Goal: Transaction & Acquisition: Purchase product/service

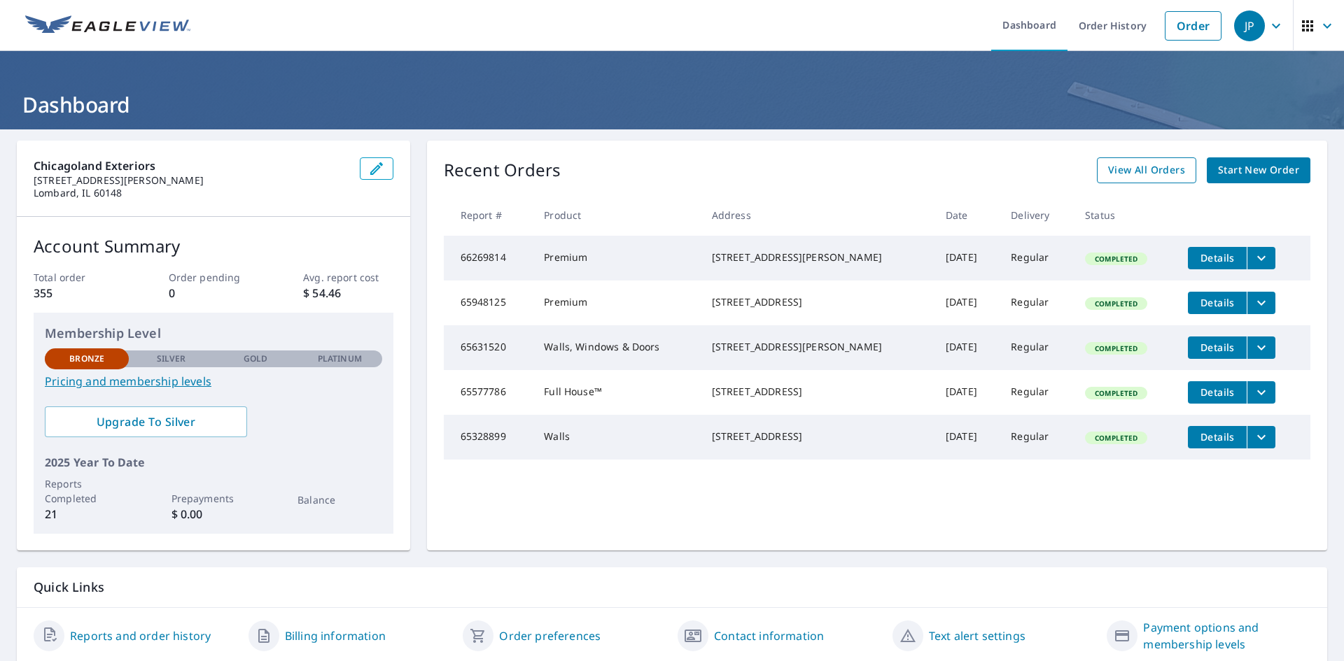
click at [1140, 173] on span "View All Orders" at bounding box center [1146, 170] width 77 height 17
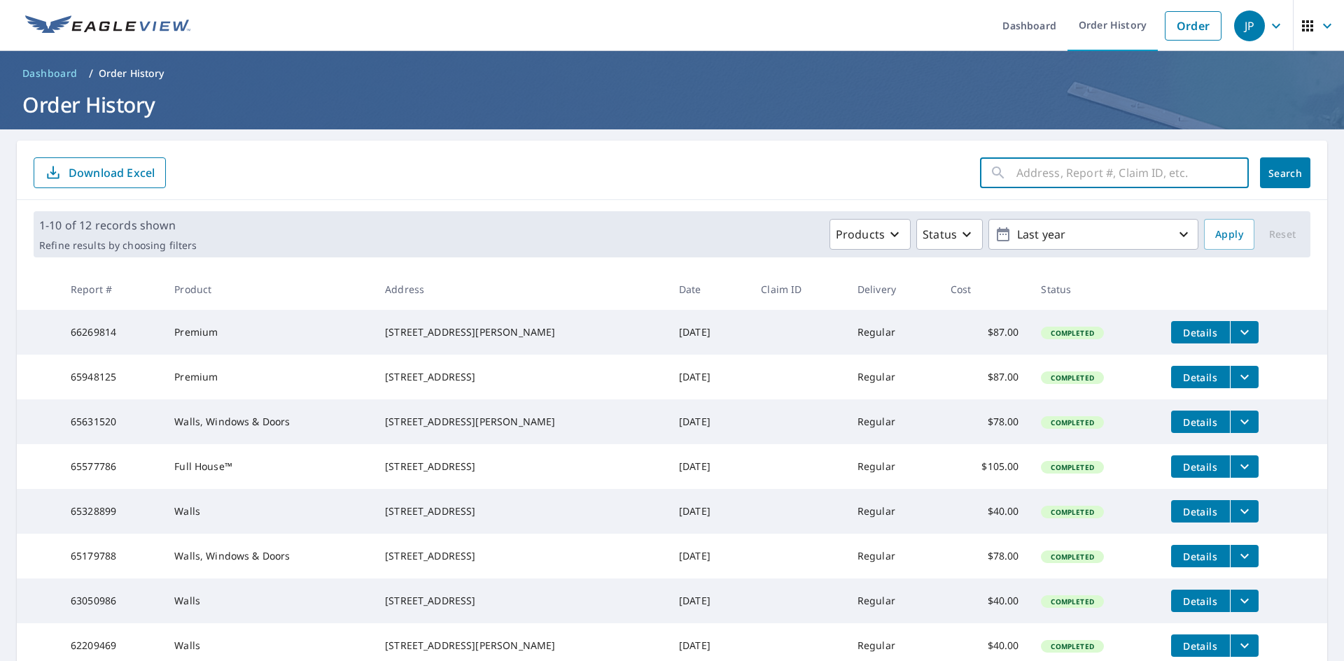
click at [1039, 172] on input "text" at bounding box center [1132, 172] width 232 height 39
type input "1003 wilson lombard, il.60148"
click at [1279, 163] on button "Search" at bounding box center [1285, 172] width 50 height 31
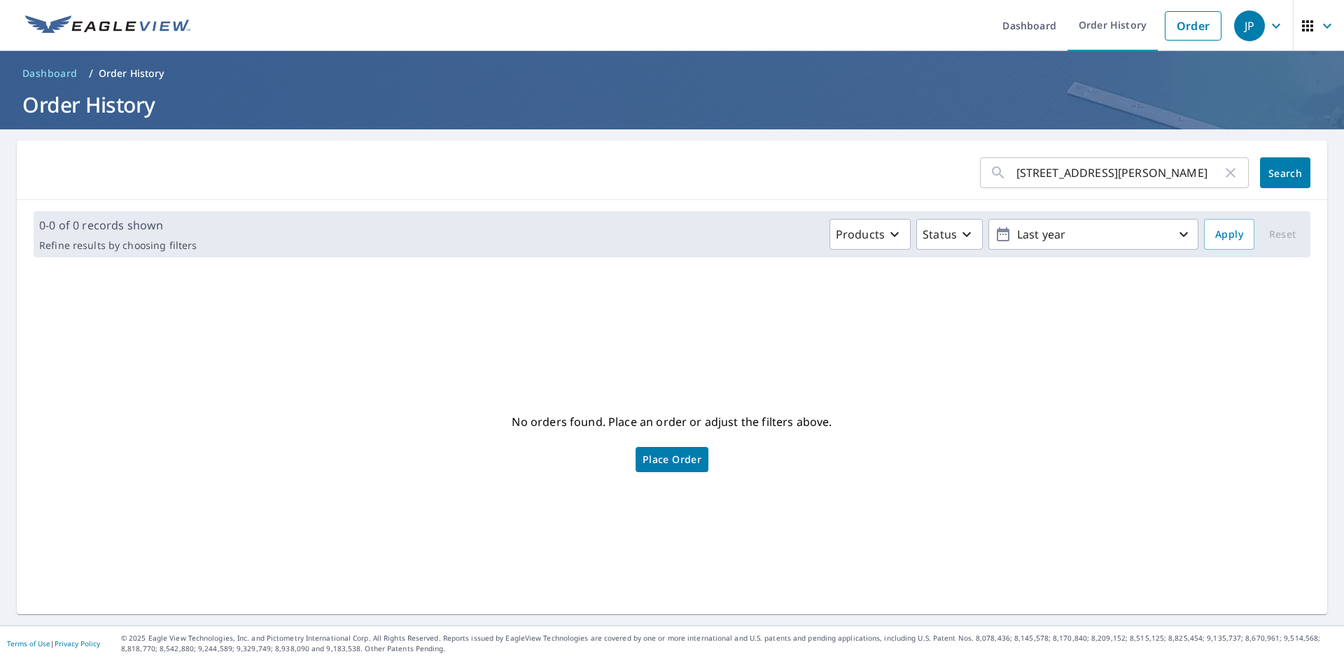
click at [665, 463] on span "Place Order" at bounding box center [671, 459] width 59 height 7
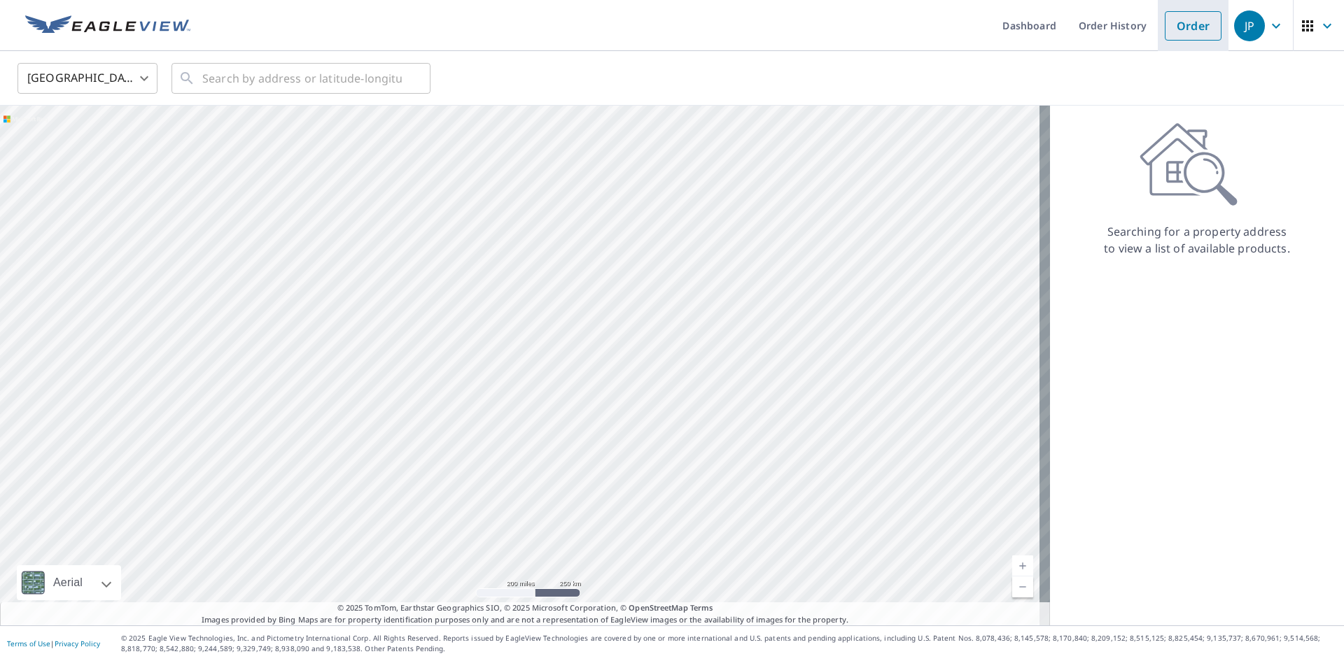
click at [1167, 24] on link "Order" at bounding box center [1193, 25] width 57 height 29
click at [292, 79] on input "text" at bounding box center [301, 78] width 199 height 39
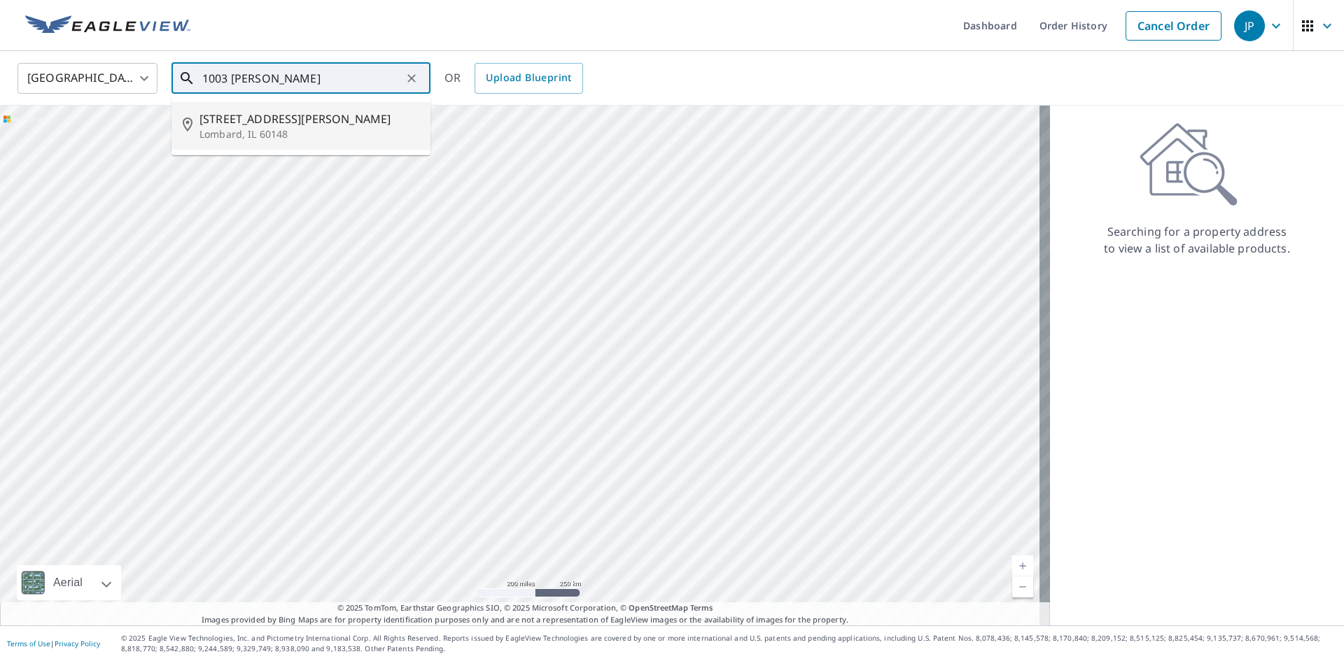
click at [290, 130] on p "Lombard, IL 60148" at bounding box center [309, 134] width 220 height 14
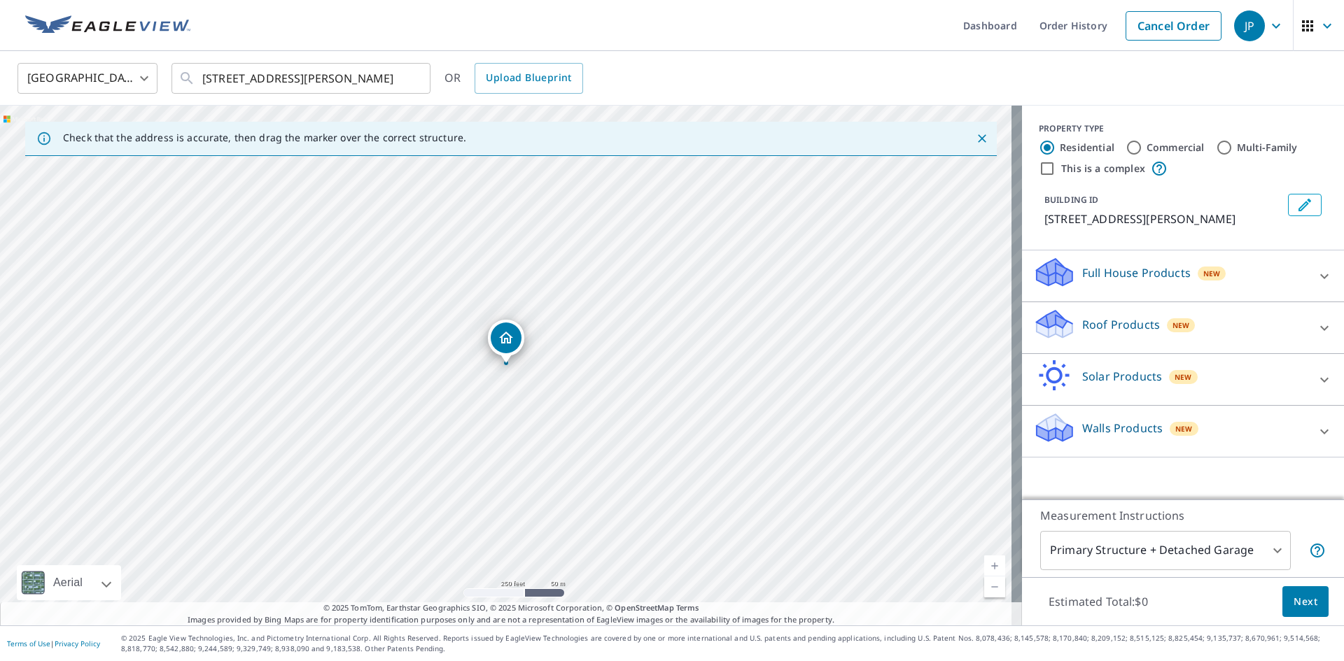
click at [504, 367] on div "[STREET_ADDRESS][PERSON_NAME]" at bounding box center [511, 366] width 1022 height 520
click at [518, 365] on div "[STREET_ADDRESS][PERSON_NAME]" at bounding box center [511, 366] width 1022 height 520
click at [549, 365] on div "[STREET_ADDRESS][PERSON_NAME]" at bounding box center [511, 366] width 1022 height 520
click at [540, 365] on div "[STREET_ADDRESS][PERSON_NAME]" at bounding box center [511, 366] width 1022 height 520
drag, startPoint x: 551, startPoint y: 376, endPoint x: 503, endPoint y: 367, distance: 48.3
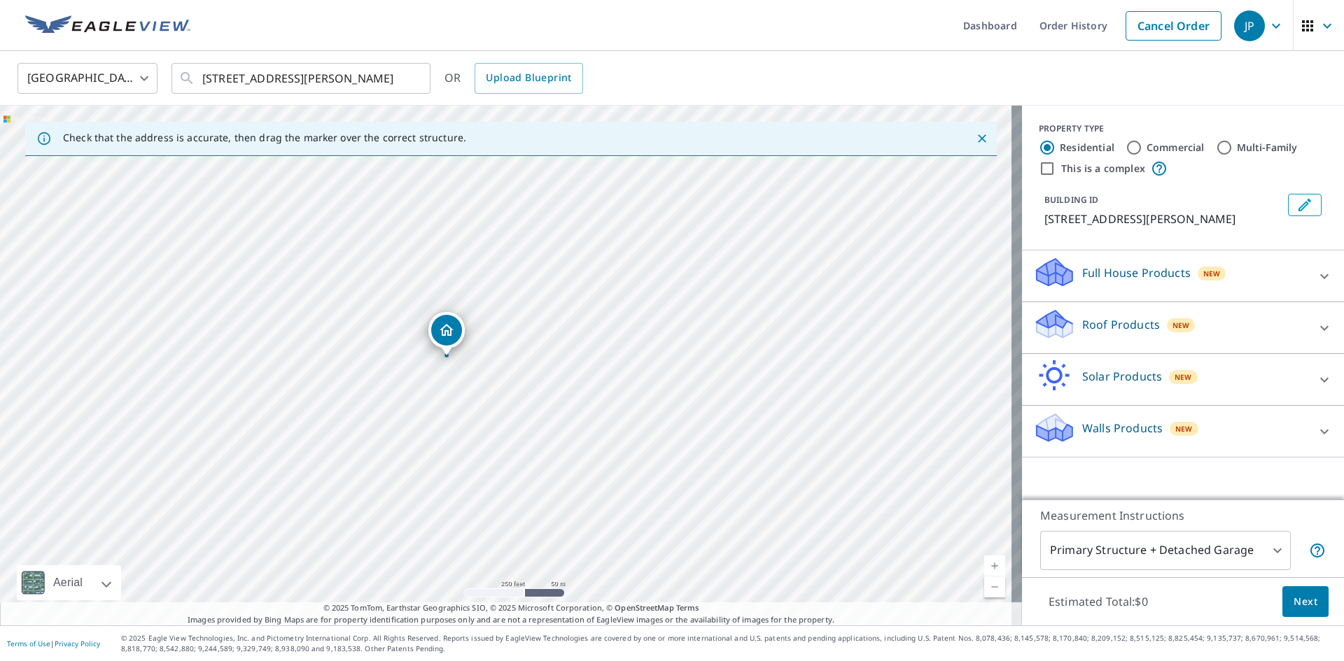
click at [503, 367] on div "[STREET_ADDRESS][PERSON_NAME]" at bounding box center [511, 366] width 1022 height 520
click at [1133, 429] on p "Walls Products" at bounding box center [1122, 428] width 80 height 17
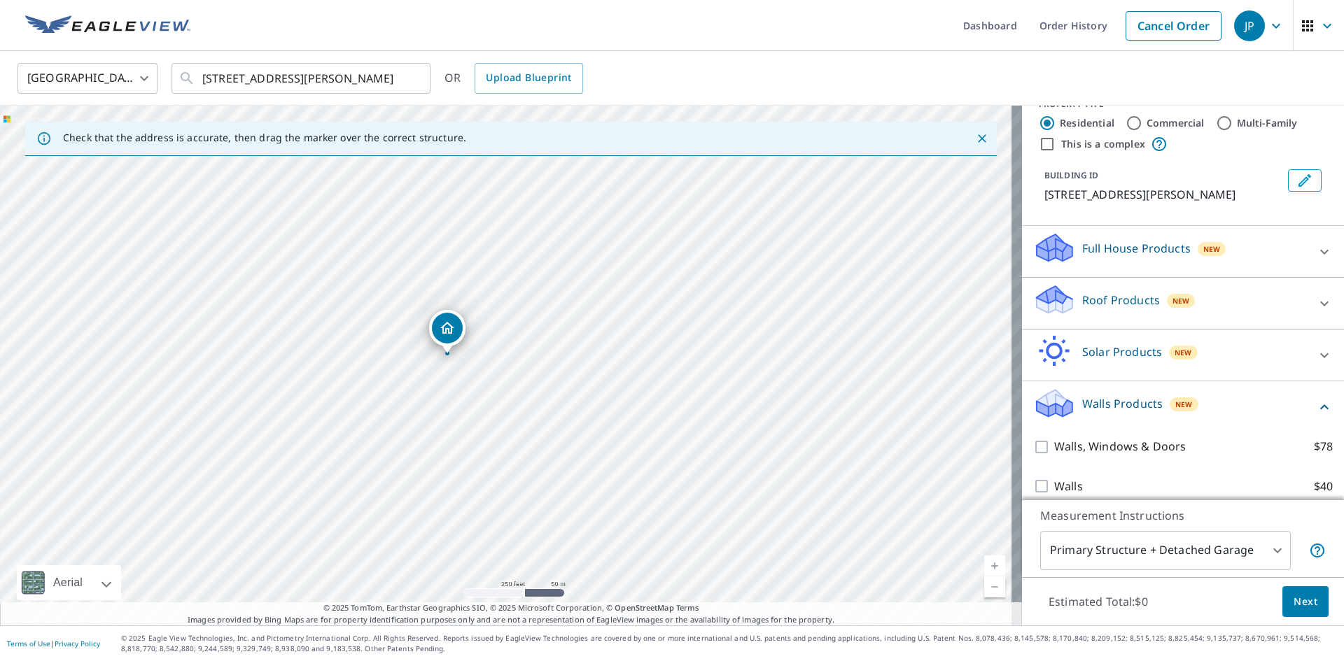
scroll to position [37, 0]
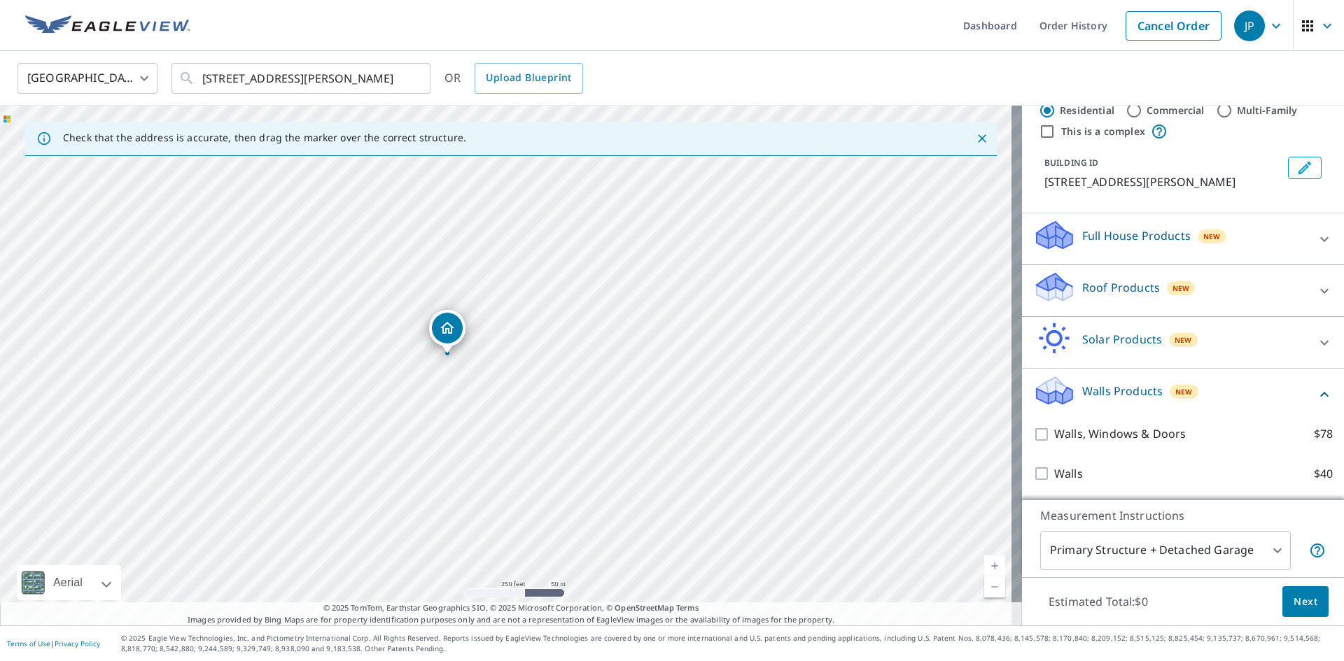
click at [458, 359] on div "[STREET_ADDRESS][PERSON_NAME]" at bounding box center [511, 366] width 1022 height 520
click at [599, 374] on div "[STREET_ADDRESS][PERSON_NAME]" at bounding box center [511, 366] width 1022 height 520
click at [580, 388] on div "[STREET_ADDRESS][PERSON_NAME]" at bounding box center [511, 366] width 1022 height 520
click at [533, 395] on div "[STREET_ADDRESS][PERSON_NAME]" at bounding box center [511, 366] width 1022 height 520
click at [419, 347] on div "[STREET_ADDRESS][PERSON_NAME]" at bounding box center [511, 366] width 1022 height 520
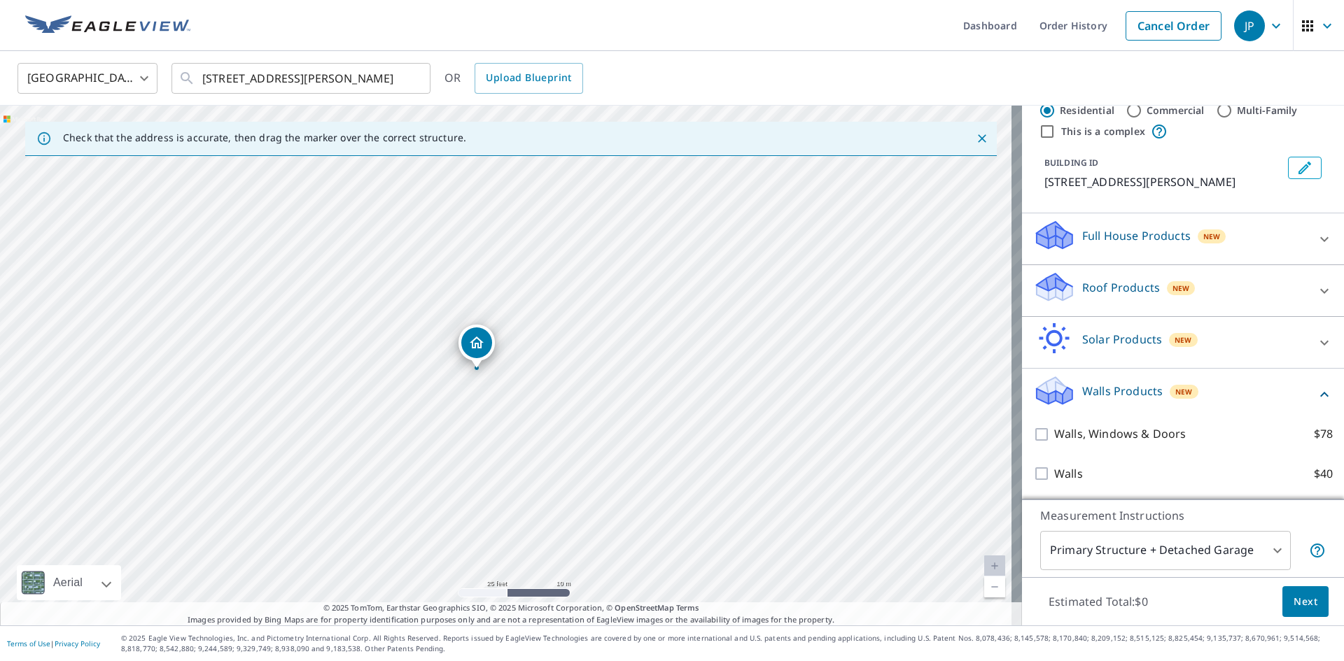
drag, startPoint x: 461, startPoint y: 319, endPoint x: 430, endPoint y: 323, distance: 31.0
click at [430, 323] on div "[STREET_ADDRESS][PERSON_NAME]" at bounding box center [511, 366] width 1022 height 520
drag, startPoint x: 398, startPoint y: 346, endPoint x: 352, endPoint y: 340, distance: 45.8
click at [352, 340] on div "[STREET_ADDRESS][PERSON_NAME]" at bounding box center [511, 366] width 1022 height 520
click at [295, 356] on div "[STREET_ADDRESS][PERSON_NAME]" at bounding box center [511, 366] width 1022 height 520
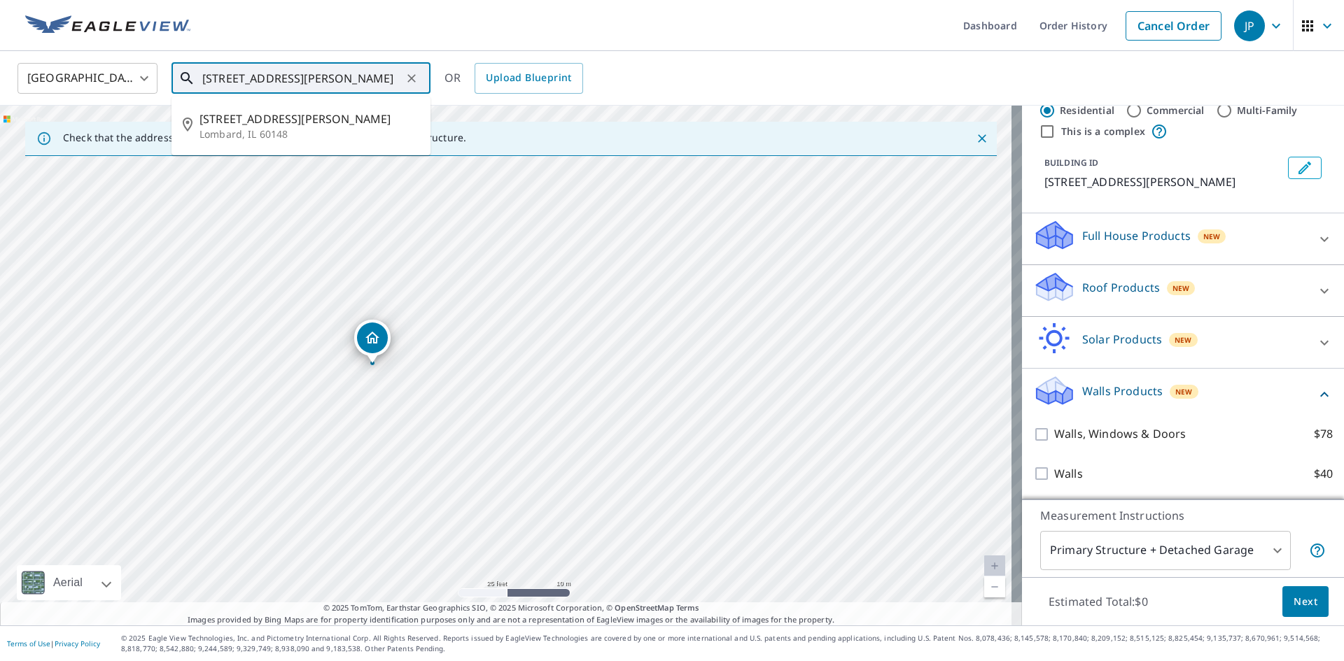
click at [225, 78] on input "[STREET_ADDRESS][PERSON_NAME]" at bounding box center [301, 78] width 199 height 39
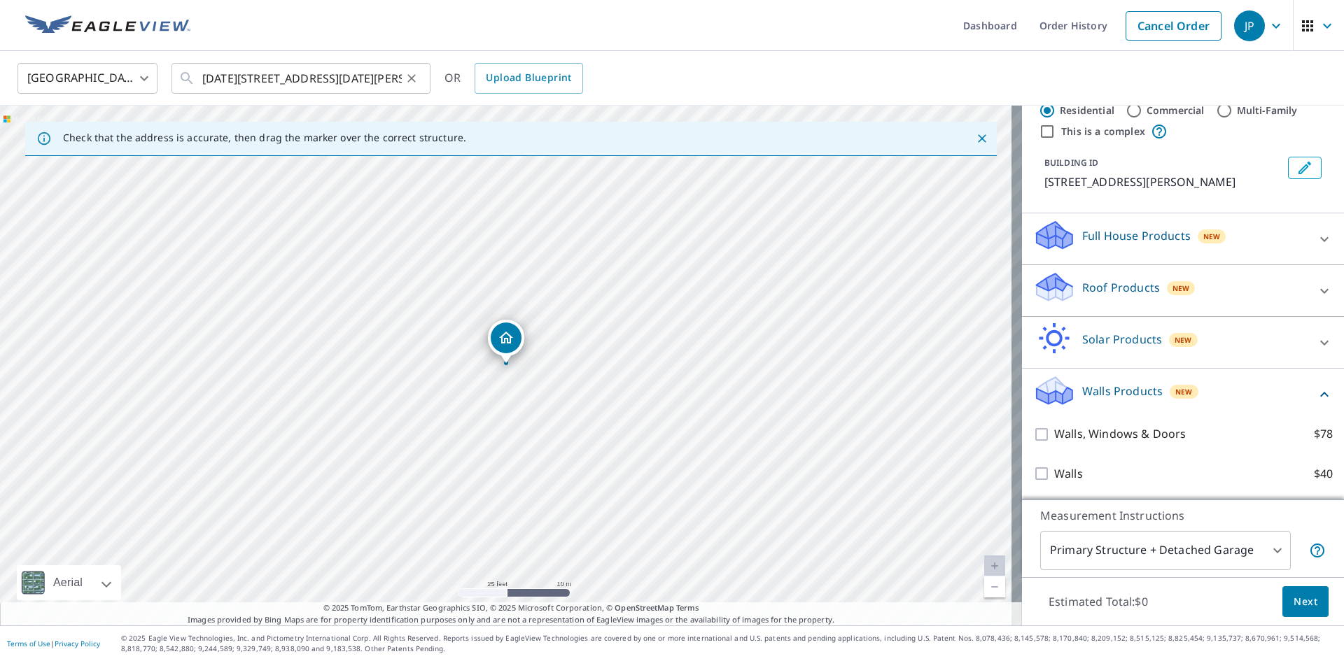
scroll to position [0, 0]
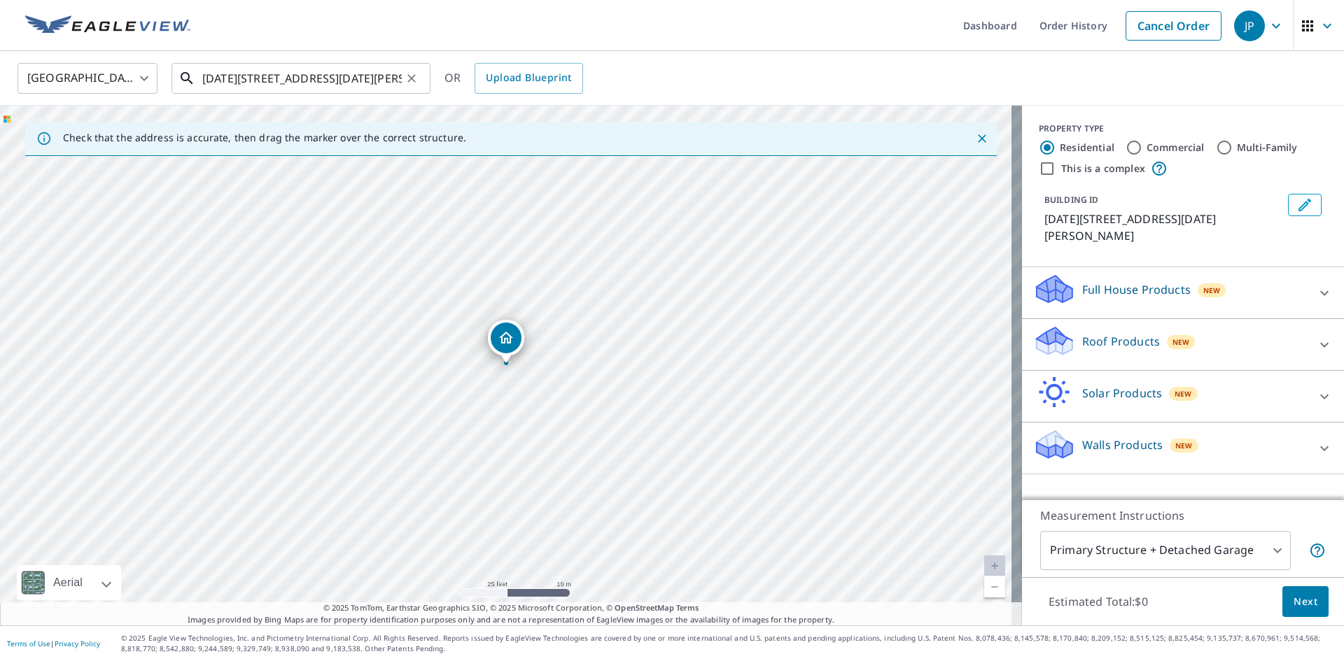
click at [235, 78] on input "[DATE][STREET_ADDRESS][DATE][PERSON_NAME]" at bounding box center [301, 78] width 199 height 39
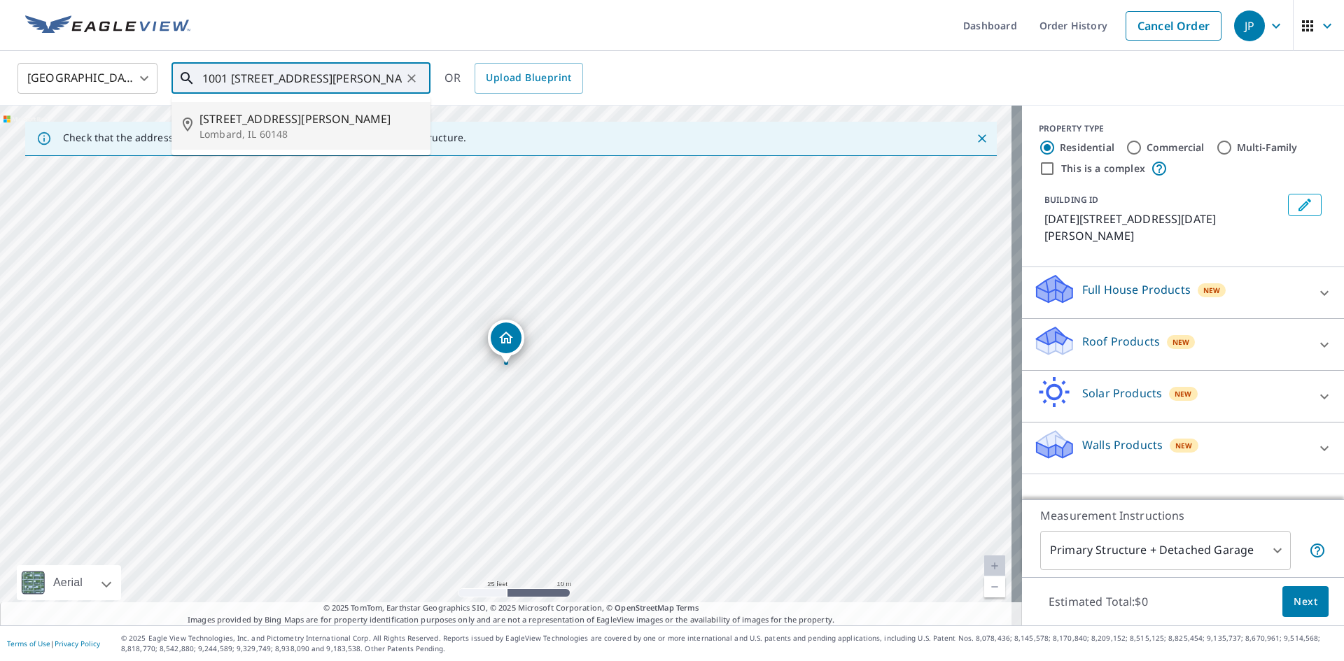
type input "1001 [STREET_ADDRESS][PERSON_NAME]"
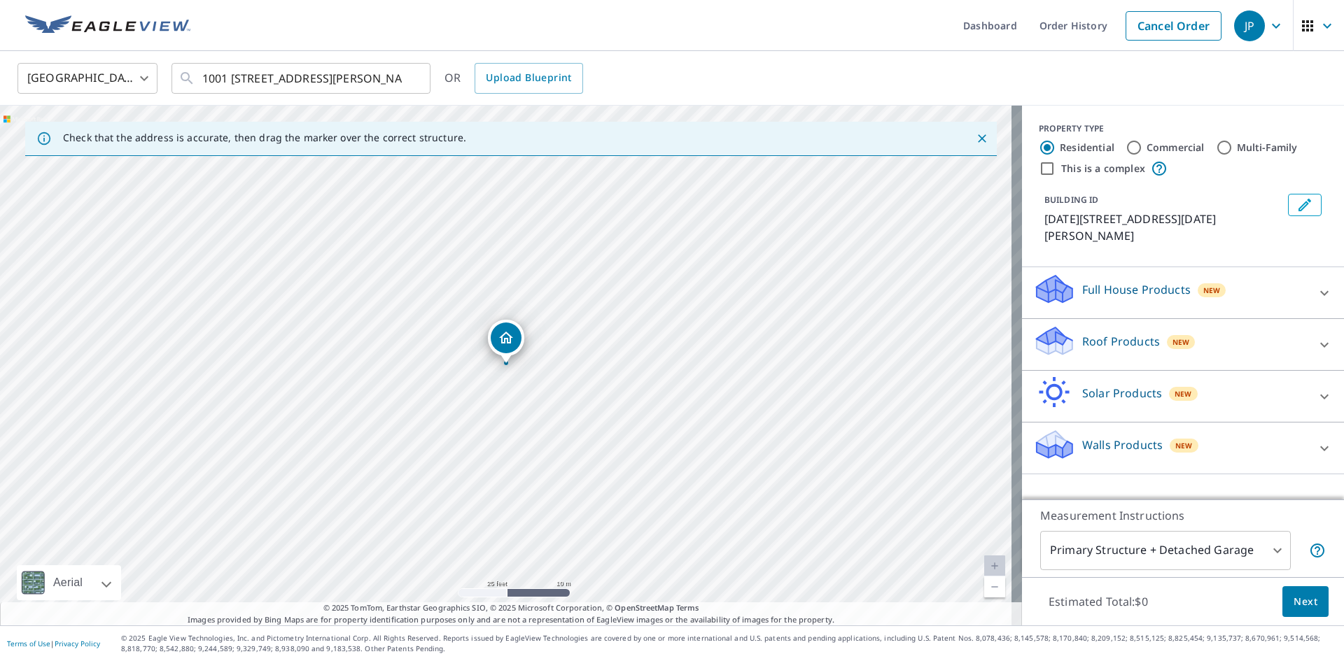
click at [724, 74] on div "United States US ​ [STREET_ADDRESS][PERSON_NAME] ​ OR Upload Blueprint" at bounding box center [667, 78] width 1320 height 33
click at [736, 405] on div "[DATE][STREET_ADDRESS][DATE][PERSON_NAME]" at bounding box center [511, 366] width 1022 height 520
drag, startPoint x: 579, startPoint y: 405, endPoint x: 540, endPoint y: 400, distance: 39.4
click at [540, 400] on div "[DATE][STREET_ADDRESS][DATE][PERSON_NAME]" at bounding box center [511, 366] width 1022 height 520
click at [525, 380] on div "[DATE][STREET_ADDRESS][DATE][PERSON_NAME]" at bounding box center [511, 366] width 1022 height 520
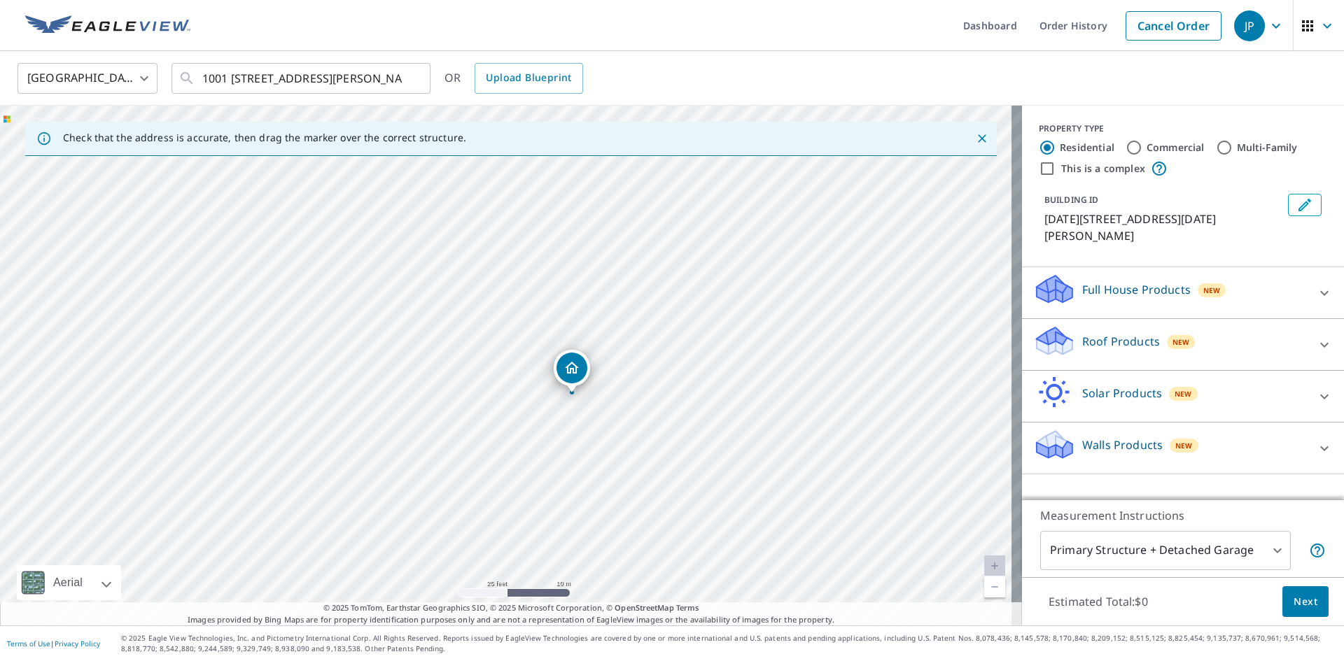
drag, startPoint x: 501, startPoint y: 345, endPoint x: 567, endPoint y: 374, distance: 72.1
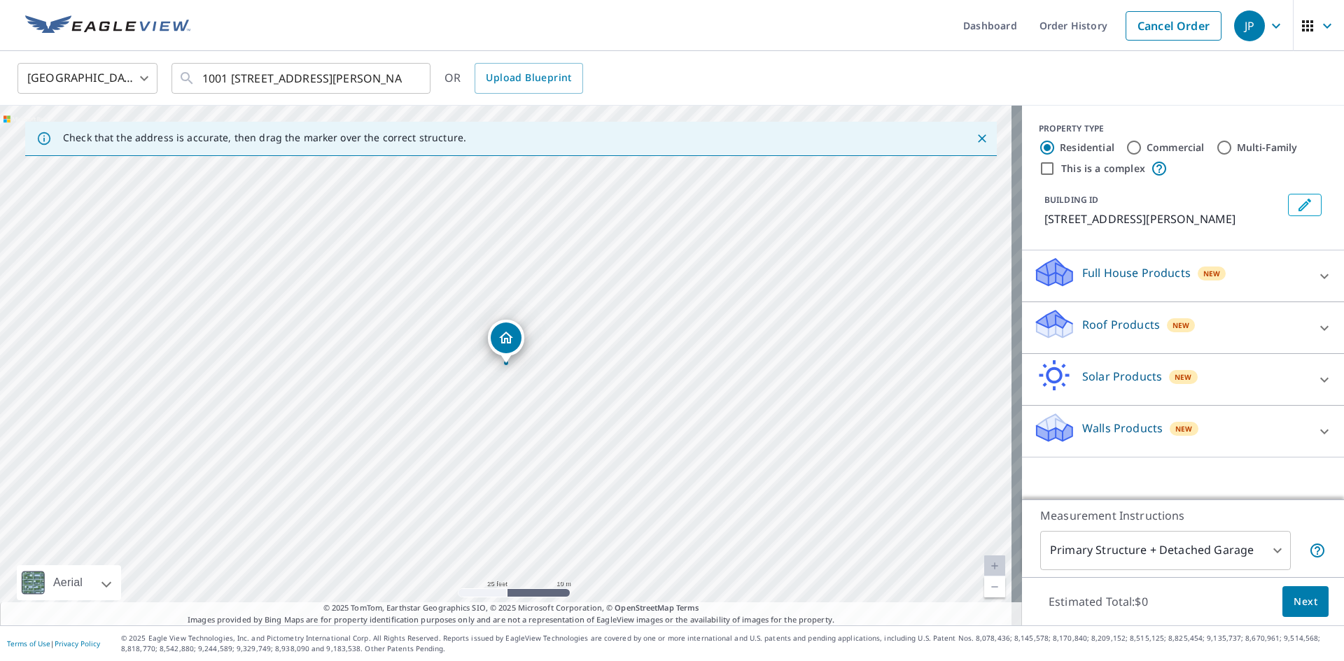
click at [1053, 426] on icon at bounding box center [1055, 422] width 36 height 17
click at [545, 363] on div "[STREET_ADDRESS][PERSON_NAME]" at bounding box center [511, 366] width 1022 height 520
drag, startPoint x: 500, startPoint y: 346, endPoint x: 701, endPoint y: 371, distance: 202.4
click at [547, 339] on div "[STREET_ADDRESS][PERSON_NAME]" at bounding box center [511, 366] width 1022 height 520
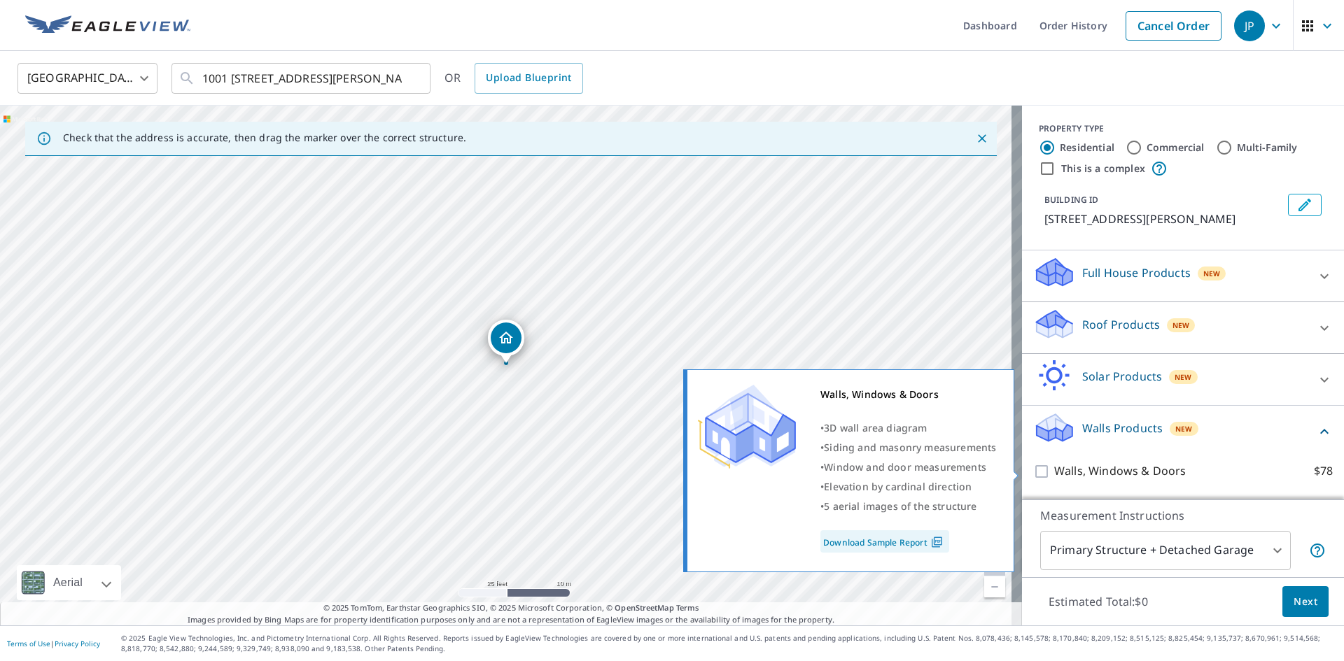
click at [1036, 464] on input "Walls, Windows & Doors $78" at bounding box center [1043, 471] width 21 height 17
checkbox input "true"
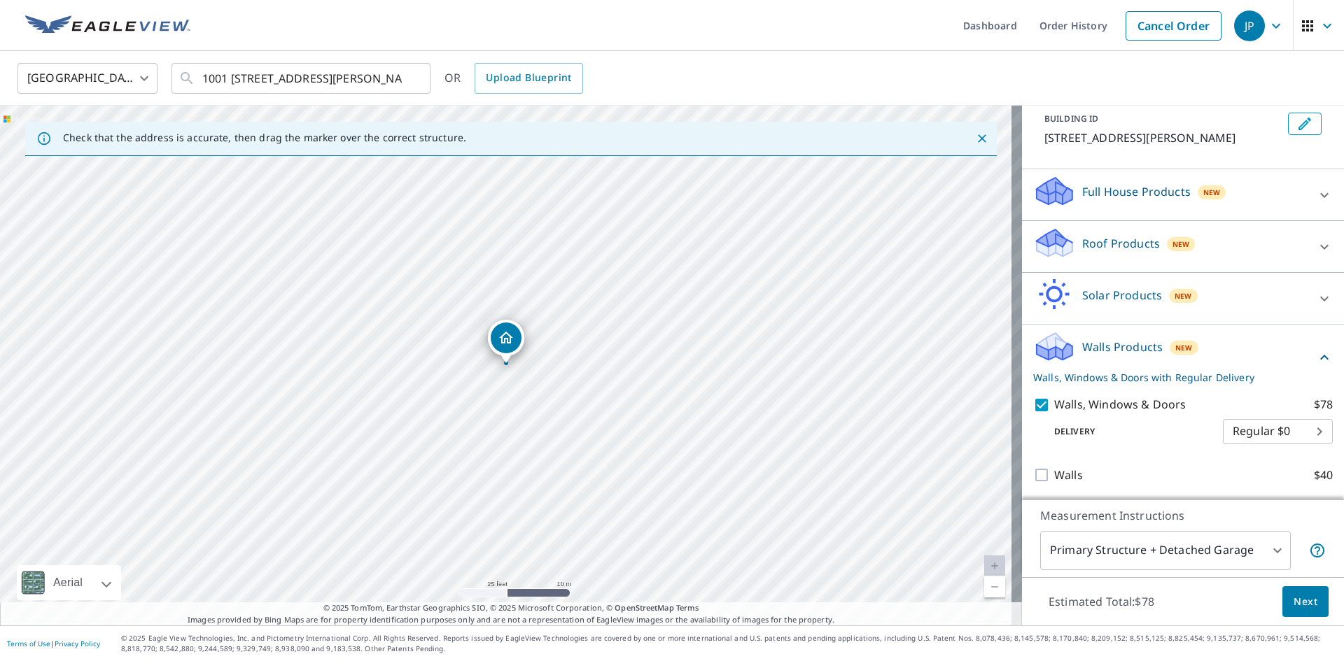
scroll to position [83, 0]
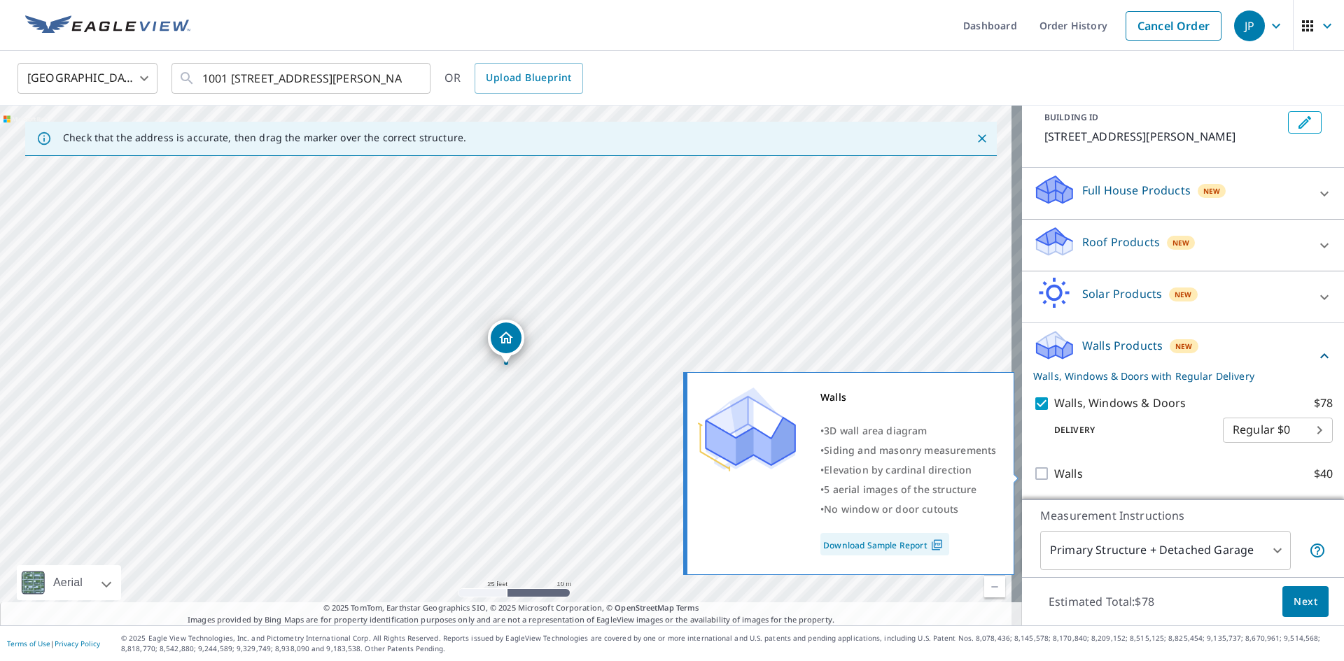
click at [1034, 475] on input "Walls $40" at bounding box center [1043, 473] width 21 height 17
checkbox input "true"
checkbox input "false"
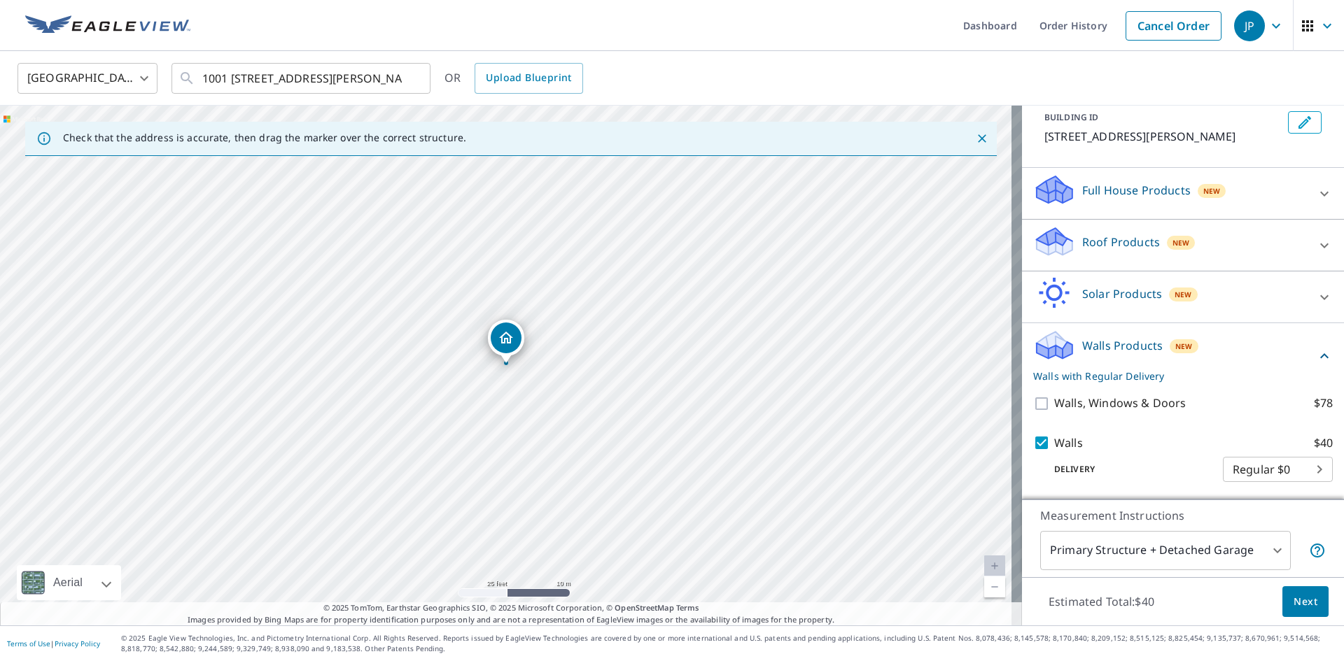
click at [556, 347] on div "[STREET_ADDRESS][PERSON_NAME]" at bounding box center [511, 366] width 1022 height 520
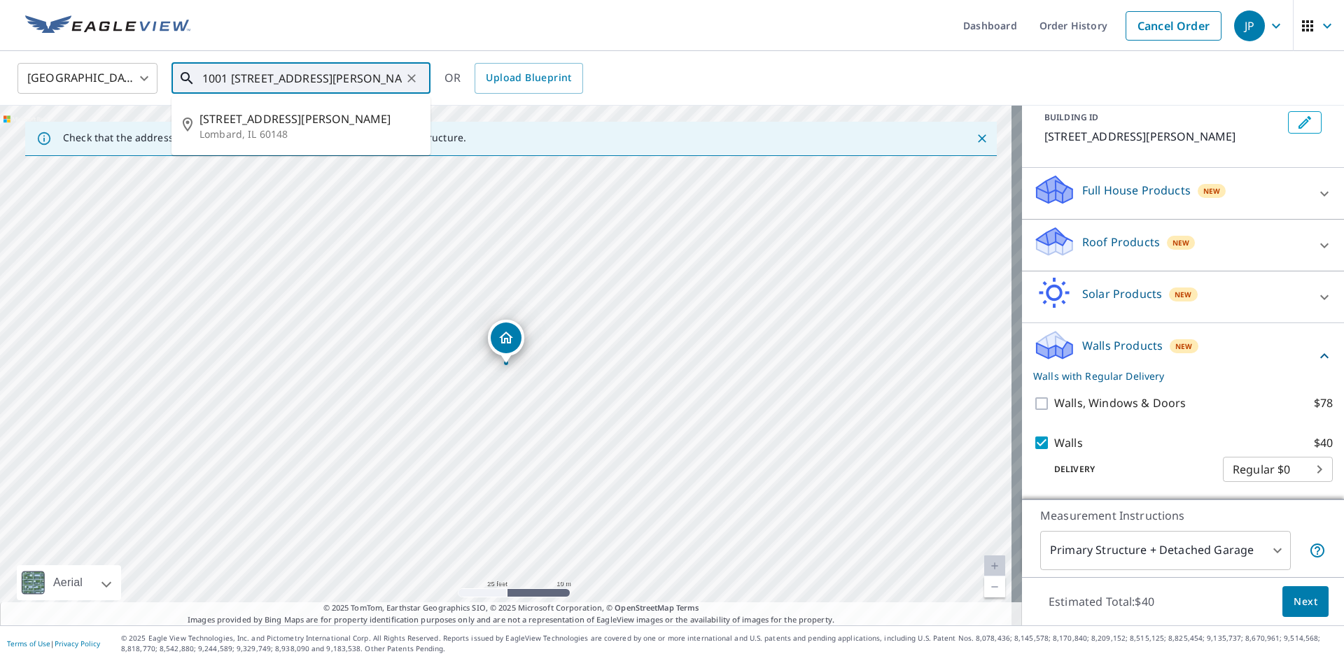
scroll to position [0, 29]
drag, startPoint x: 228, startPoint y: 75, endPoint x: 405, endPoint y: 86, distance: 176.7
click at [405, 86] on div "1001 [STREET_ADDRESS][PERSON_NAME] ​" at bounding box center [300, 78] width 259 height 31
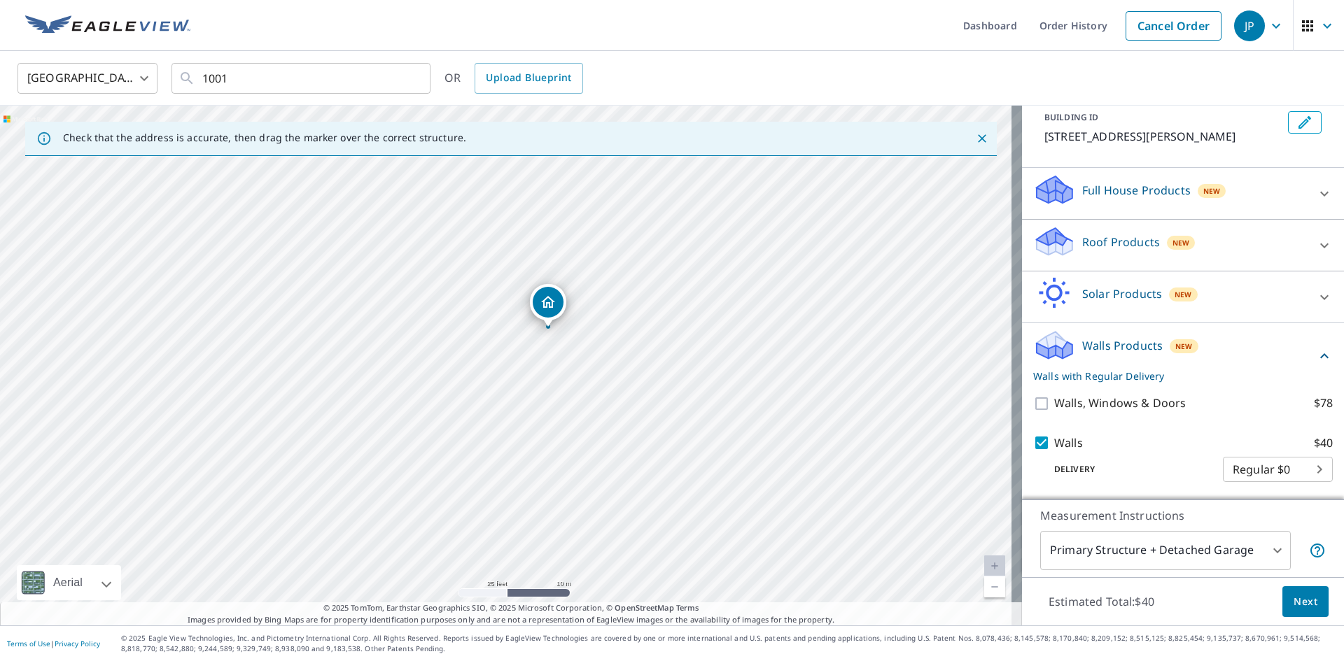
drag, startPoint x: 508, startPoint y: 338, endPoint x: 552, endPoint y: 306, distance: 54.6
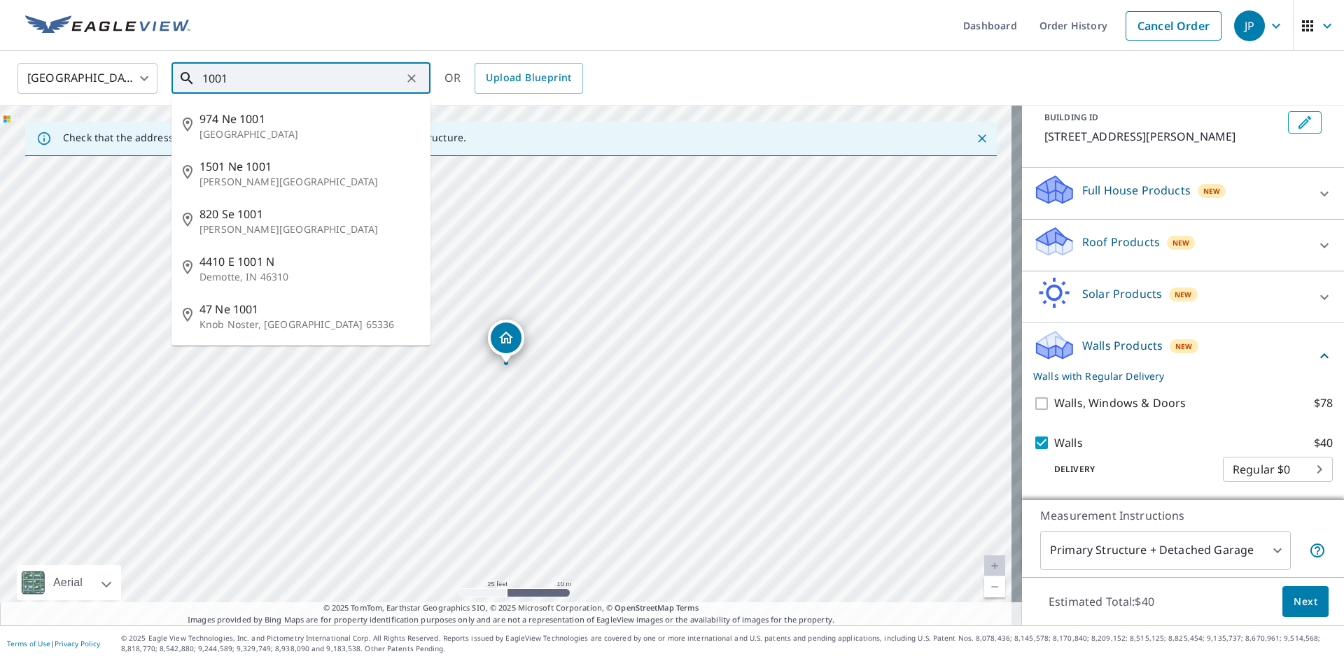
drag, startPoint x: 231, startPoint y: 77, endPoint x: 269, endPoint y: 48, distance: 48.0
click at [239, 73] on input "1001" at bounding box center [301, 78] width 199 height 39
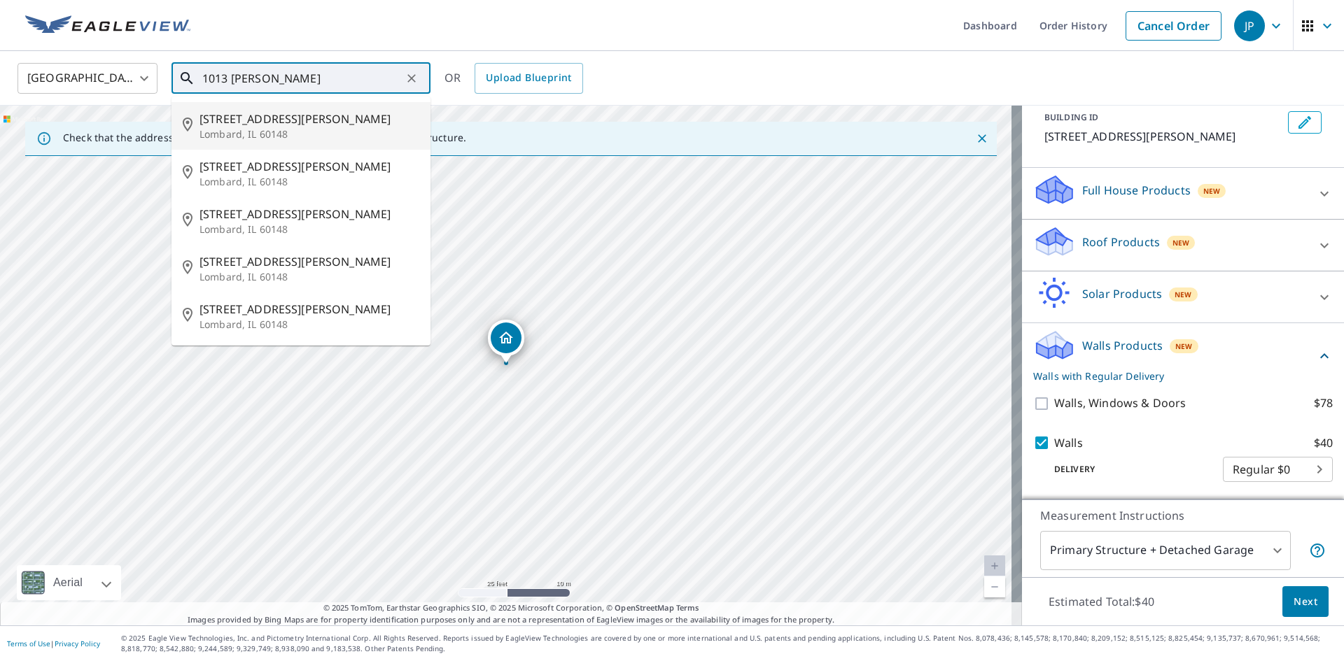
click at [280, 126] on span "[STREET_ADDRESS][PERSON_NAME]" at bounding box center [309, 119] width 220 height 17
type input "[STREET_ADDRESS][PERSON_NAME]"
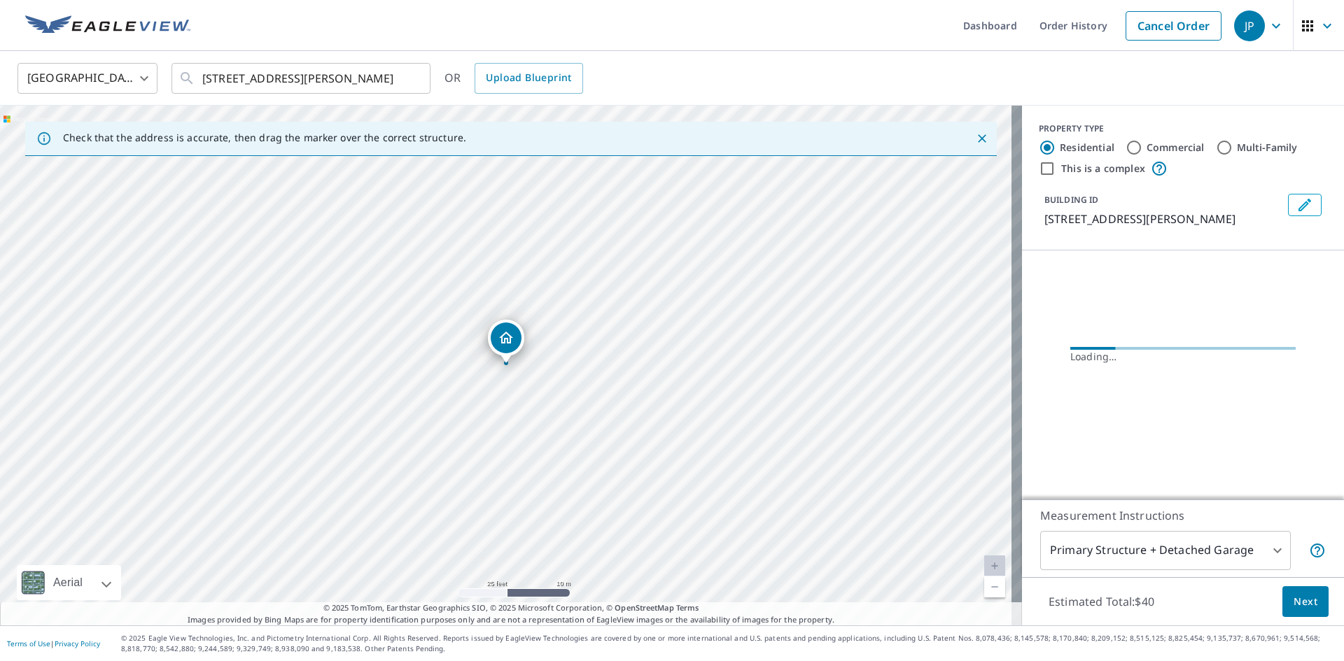
scroll to position [0, 0]
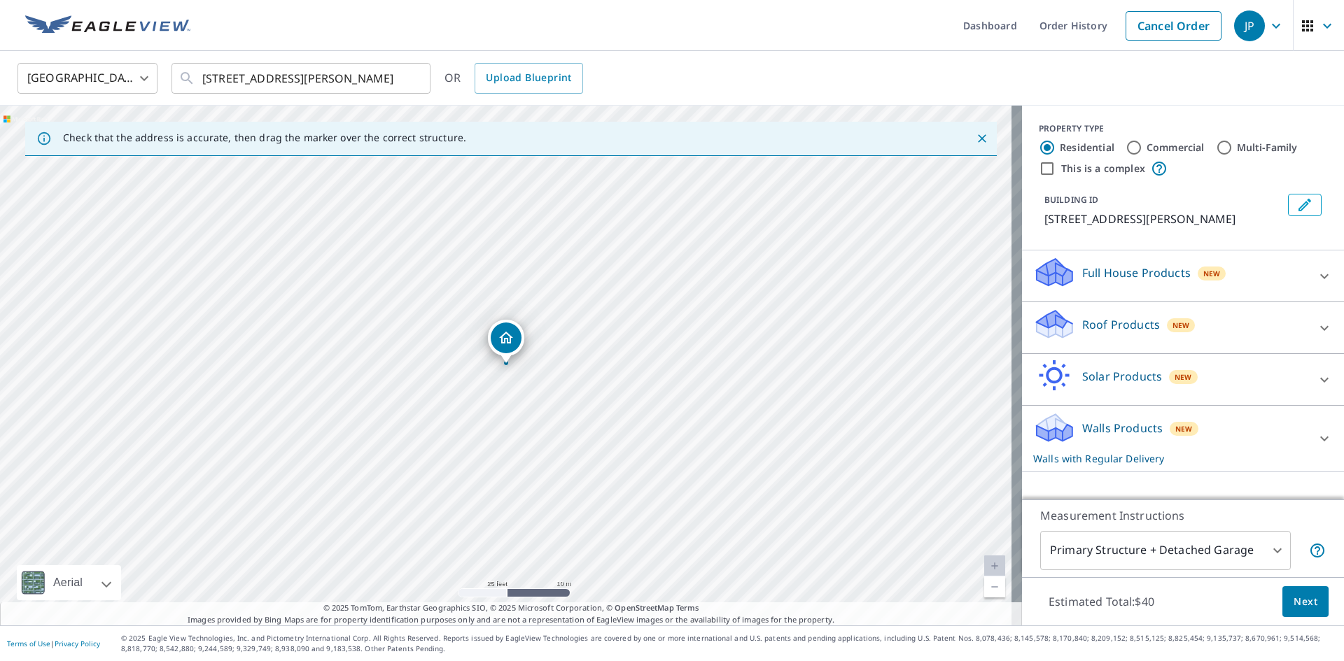
click at [1131, 448] on div "Walls Products New Walls with Regular Delivery" at bounding box center [1170, 439] width 274 height 55
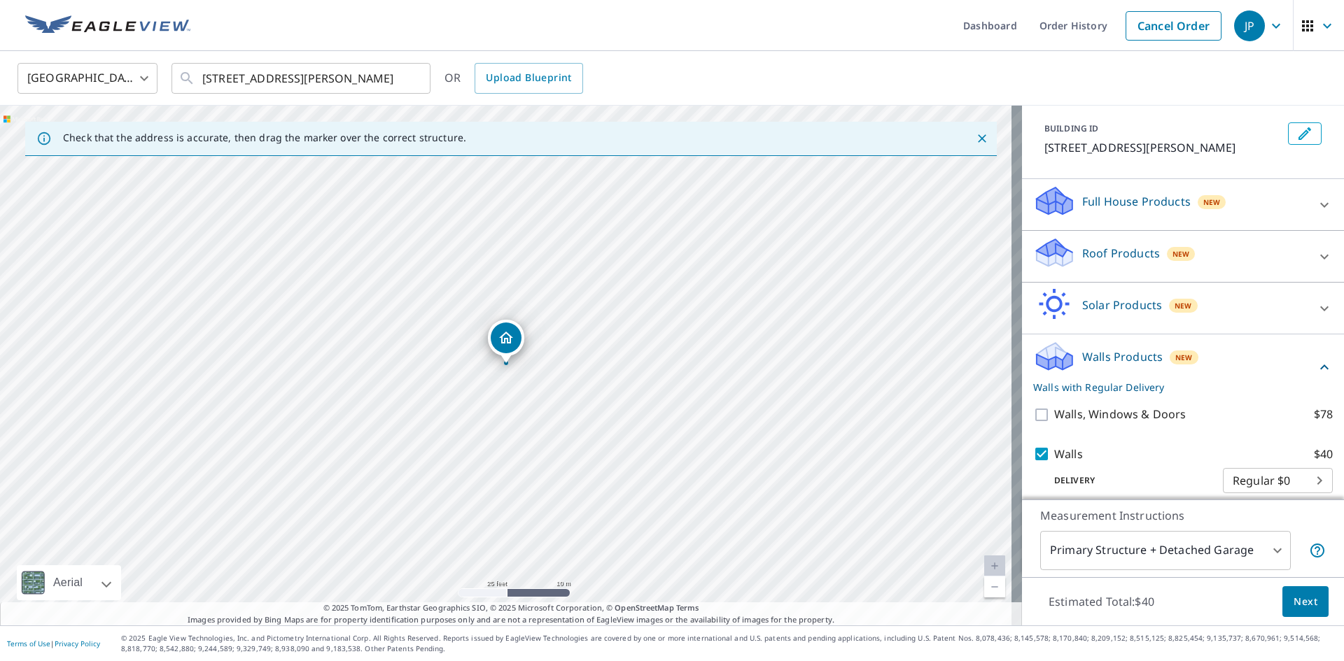
scroll to position [83, 0]
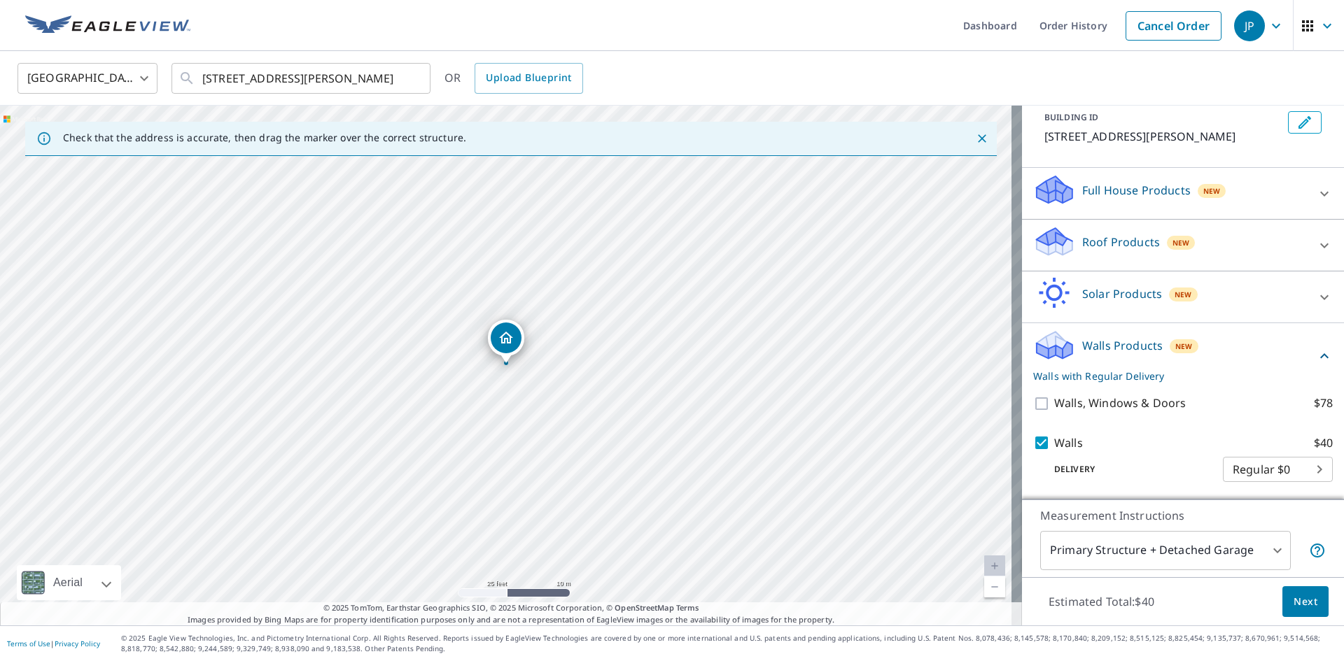
click at [1297, 603] on span "Next" at bounding box center [1305, 601] width 24 height 17
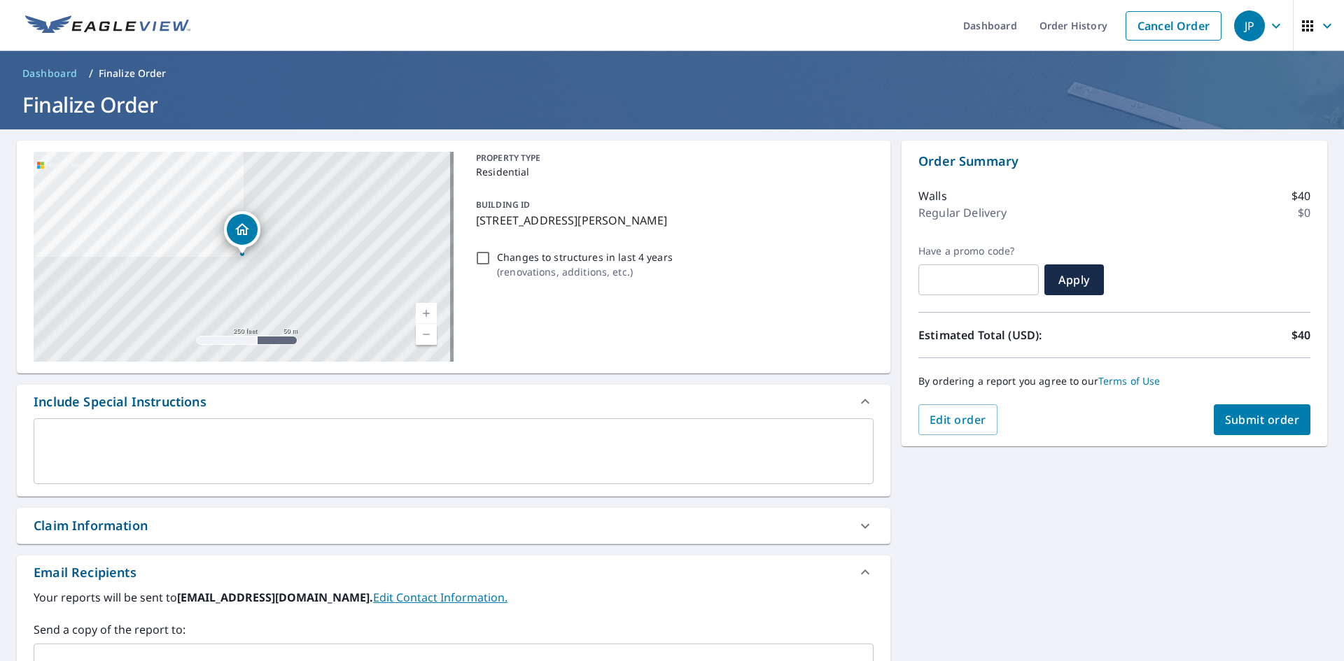
click at [91, 449] on textarea at bounding box center [453, 452] width 820 height 40
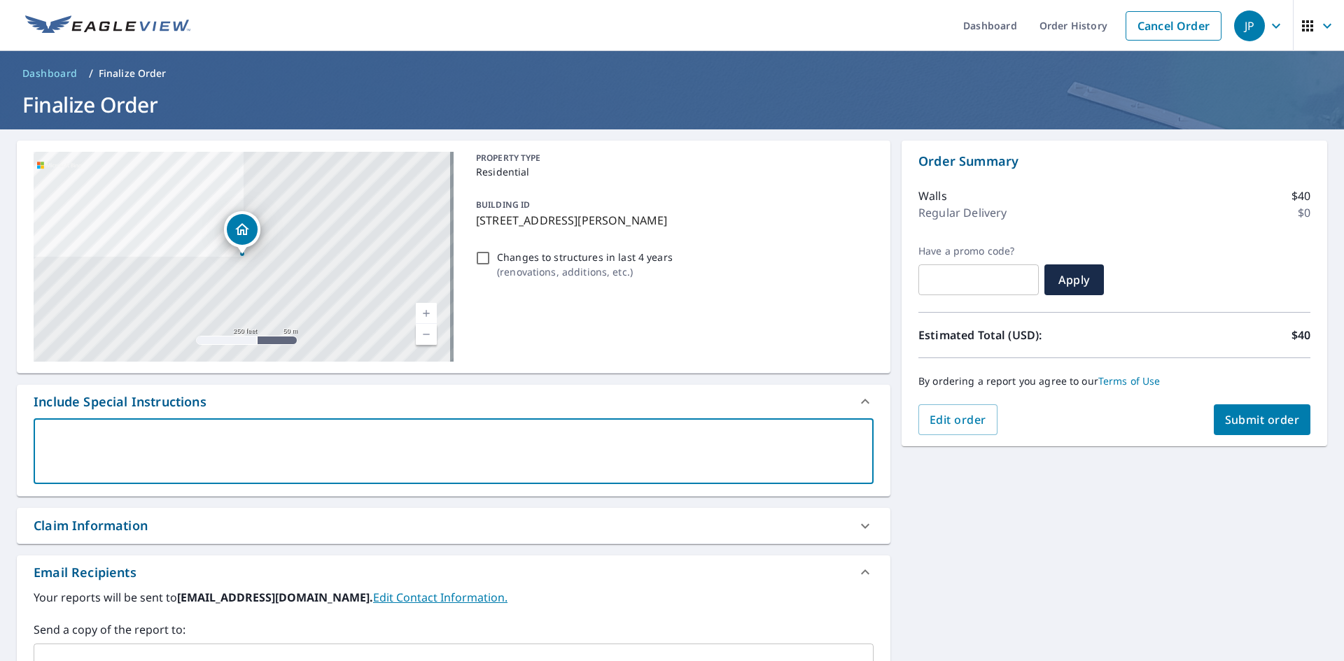
type textarea "X"
type textarea "x"
type textarea "X8"
type textarea "x"
type textarea "X8"
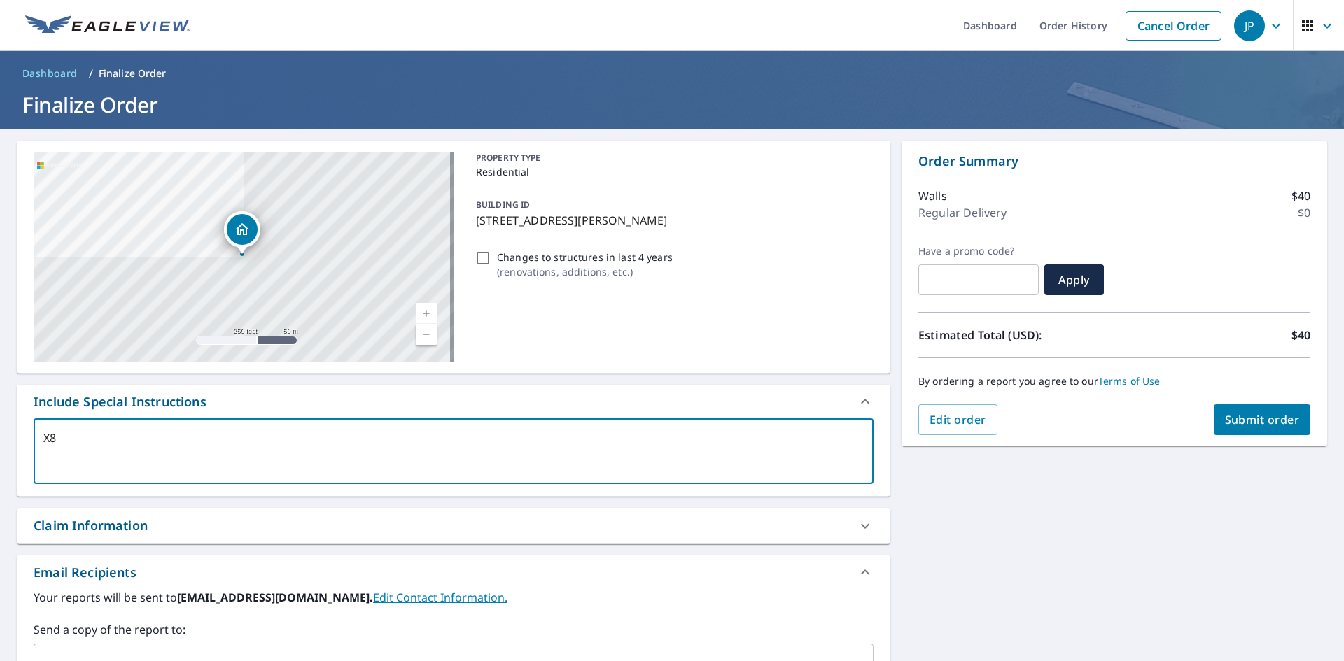
type textarea "x"
type textarea "X8"
type textarea "x"
type textarea "X"
type textarea "x"
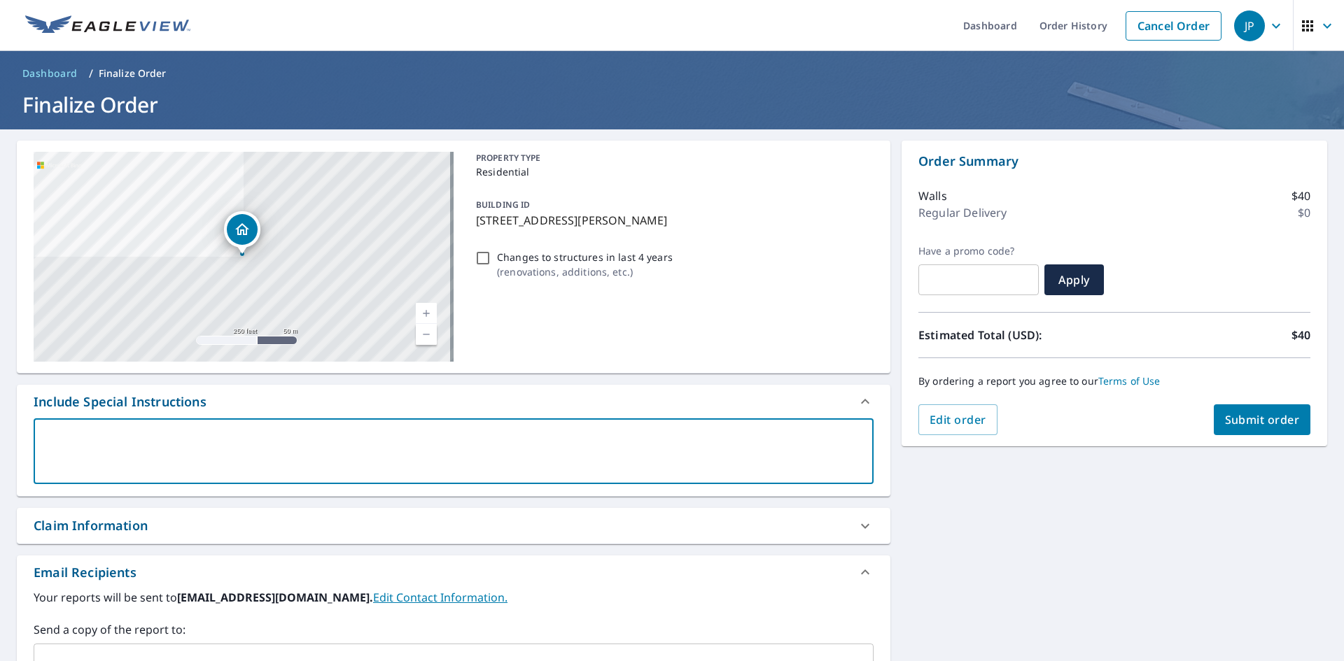
type textarea "1"
type textarea "x"
type textarea "1"
type textarea "x"
type textarea "1 B"
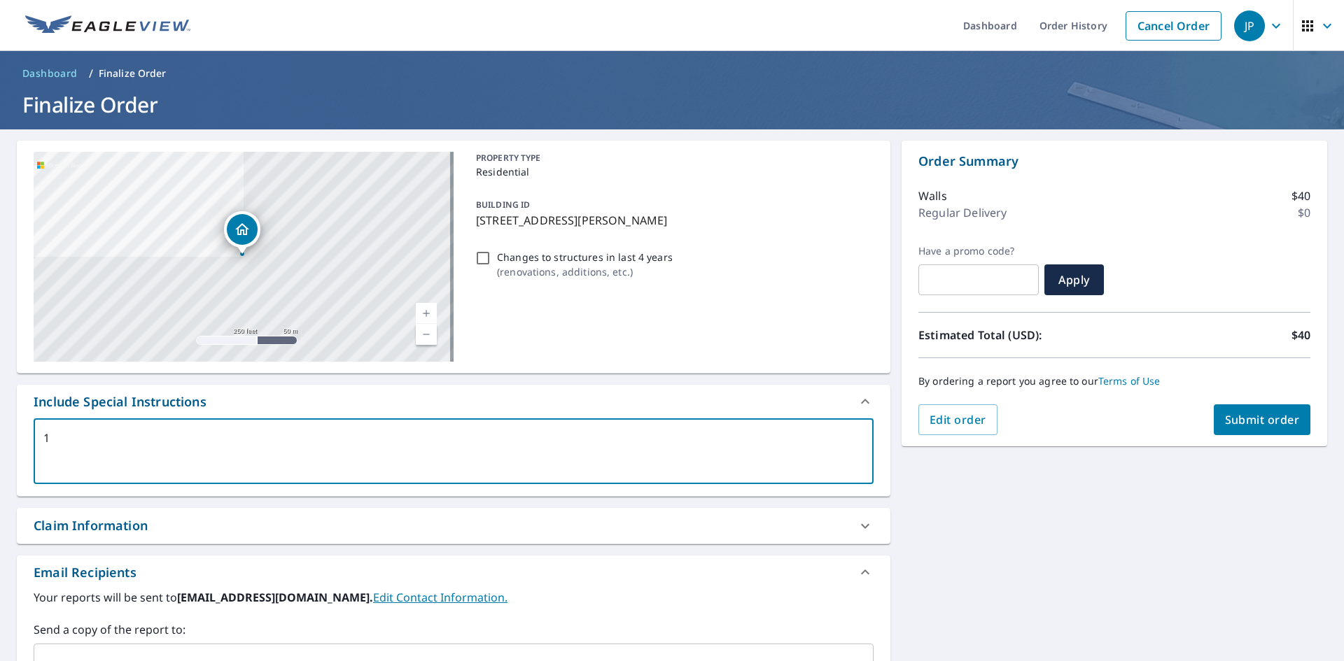
type textarea "x"
type textarea "1 BU"
type textarea "x"
type textarea "1 [PERSON_NAME]"
type textarea "x"
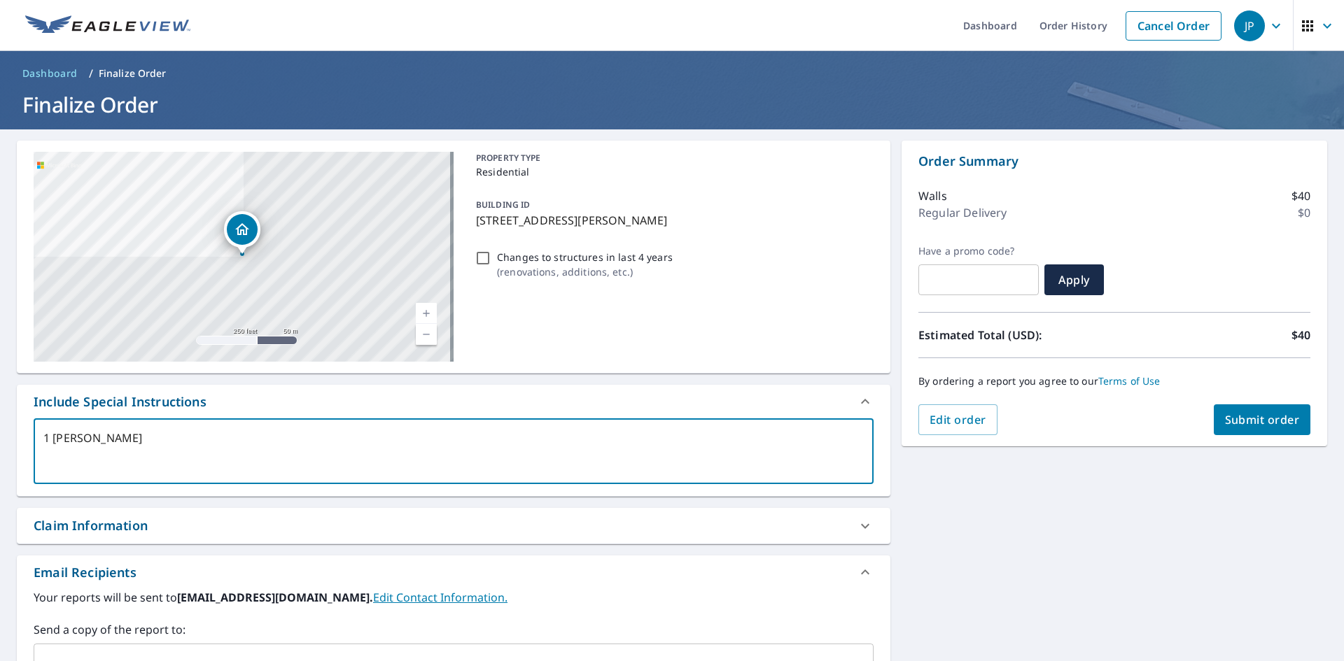
type textarea "1 BUIL"
type textarea "x"
type textarea "1 BUILD"
type textarea "x"
type textarea "1 BUILDI"
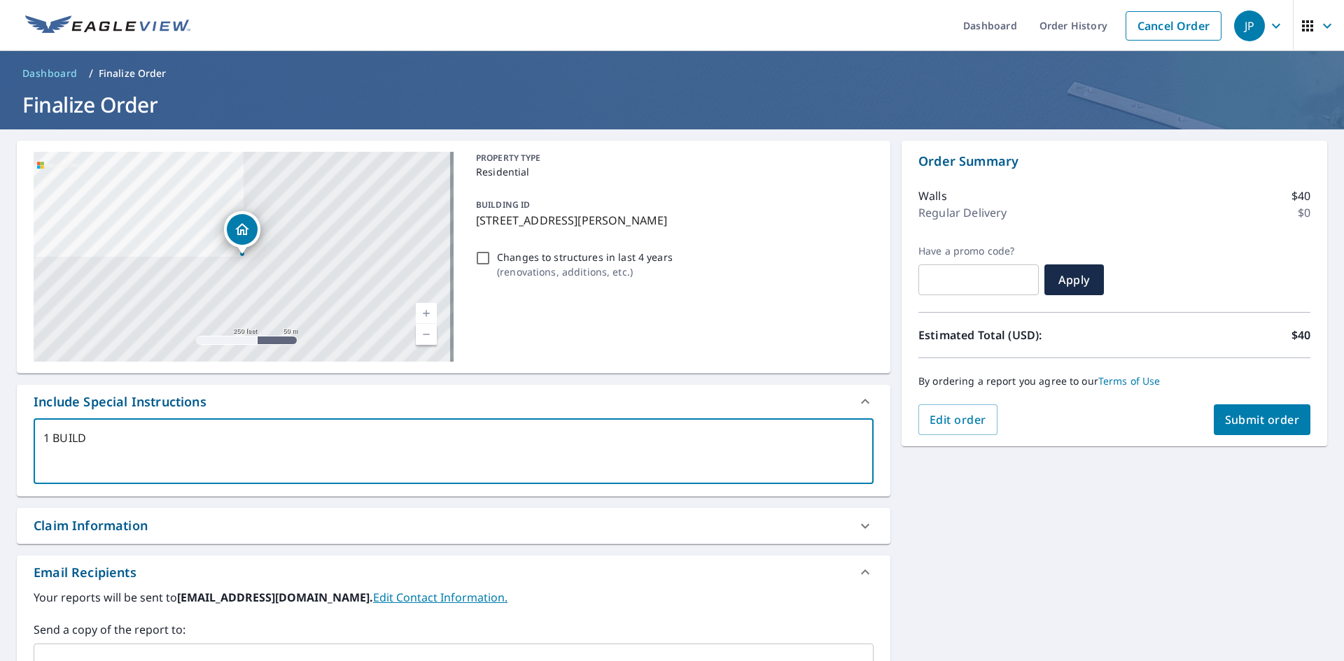
type textarea "x"
type textarea "1 BUILDIN"
type textarea "x"
type textarea "1 BUILDING"
type textarea "x"
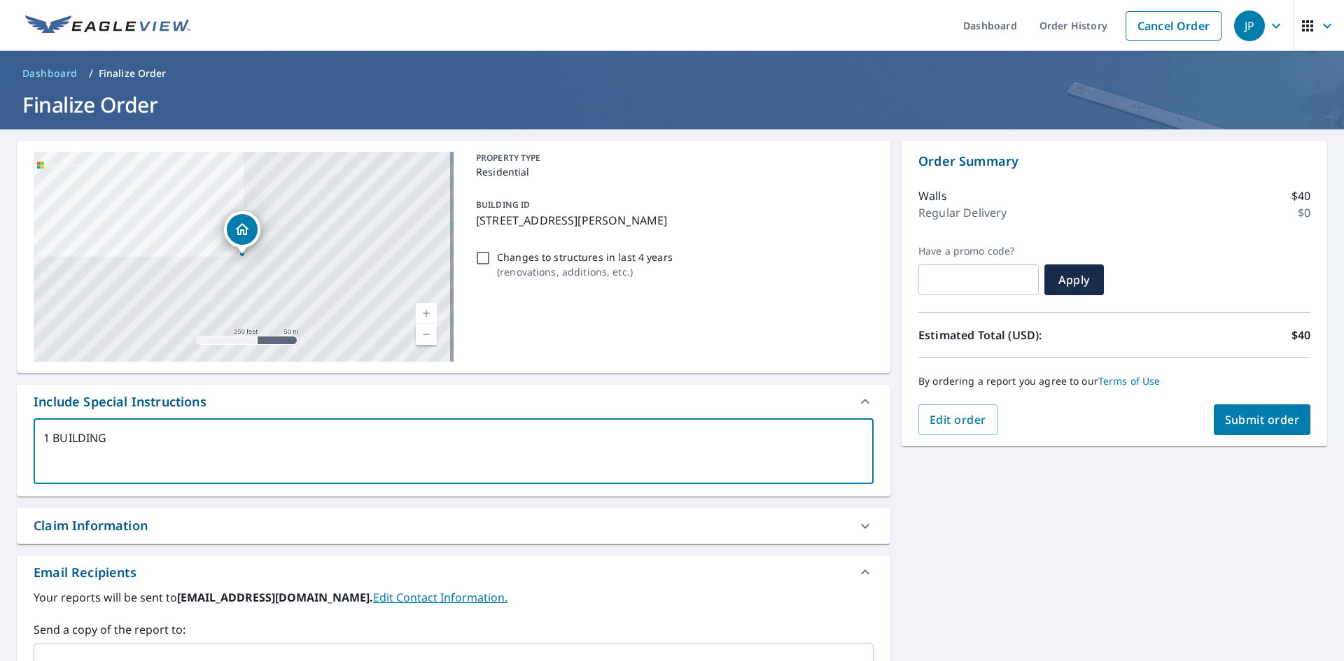
type textarea "1 BUILDING"
type textarea "x"
type textarea "1 BUILDING X"
type textarea "x"
type textarea "1 BUILDING X"
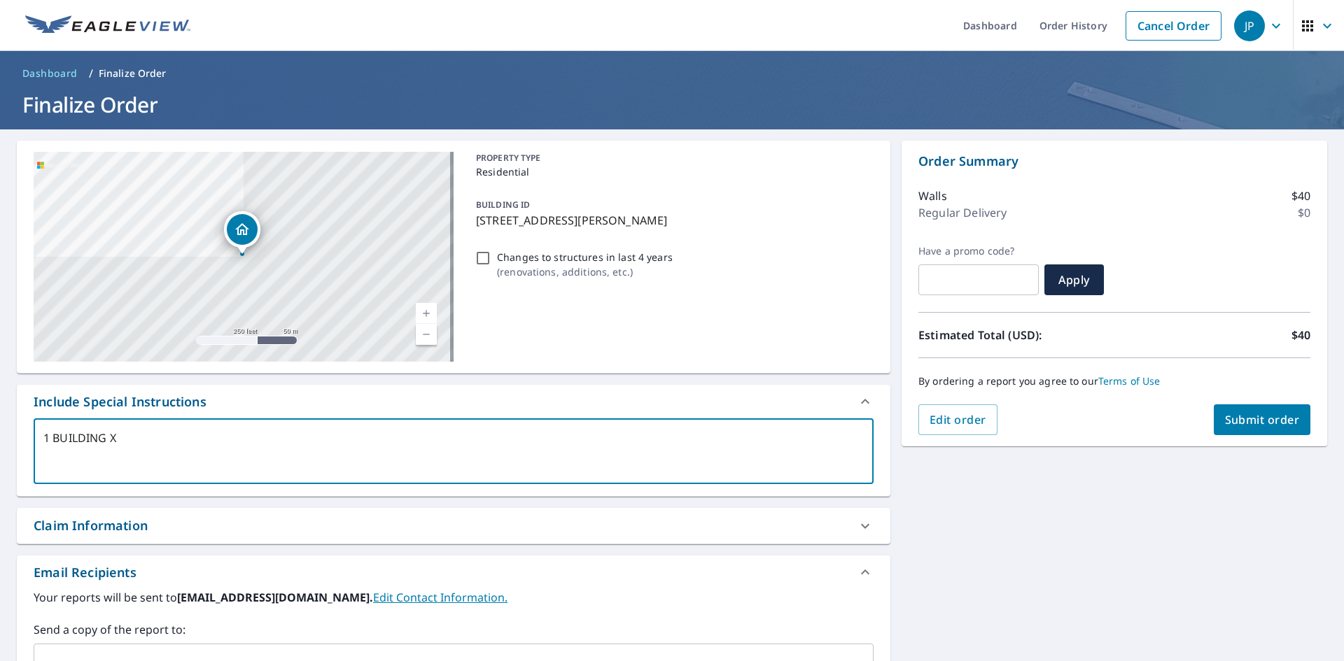
type textarea "x"
type textarea "1 BUILDING X 8"
type textarea "x"
type textarea "1 BUILDING X 8"
type textarea "x"
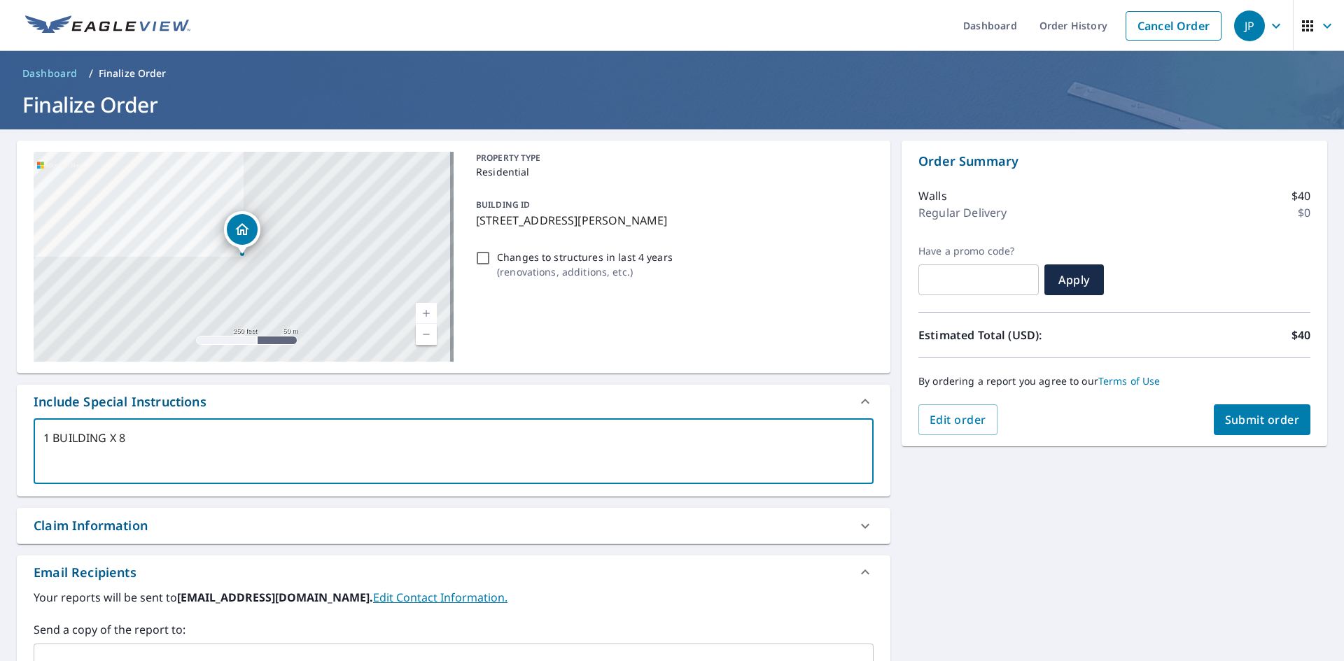
type textarea "1 BUILDING X 8 @"
type textarea "x"
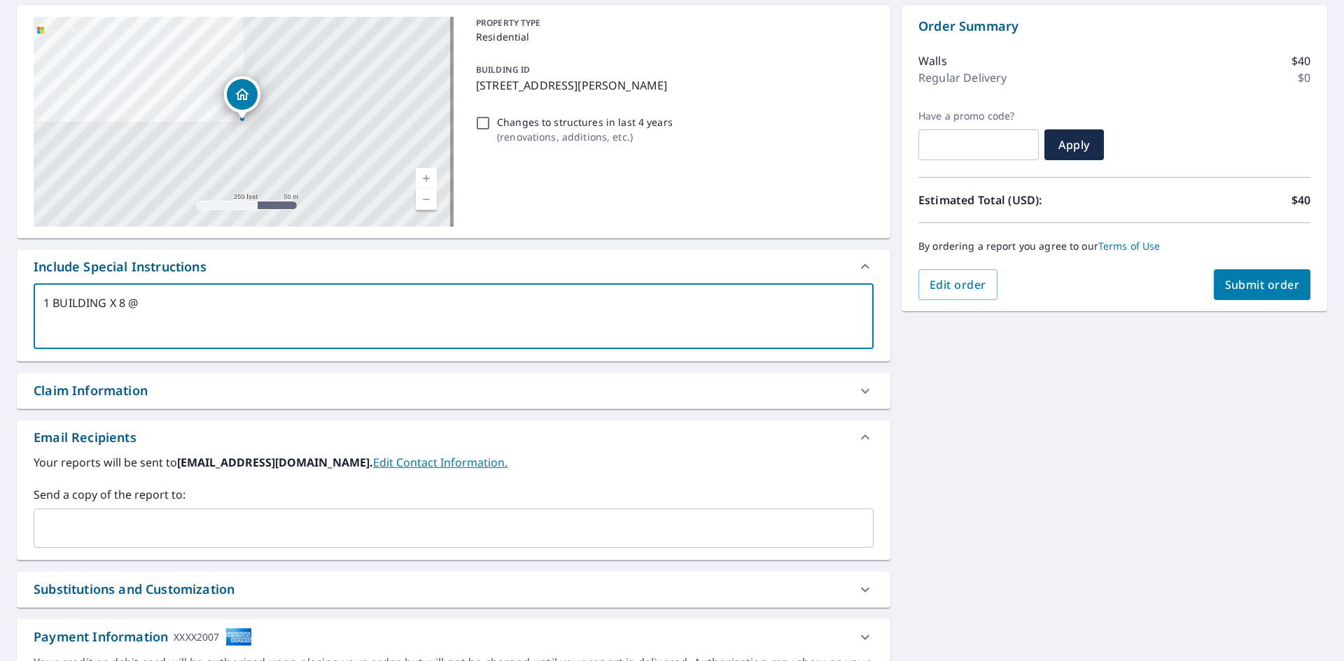
scroll to position [140, 0]
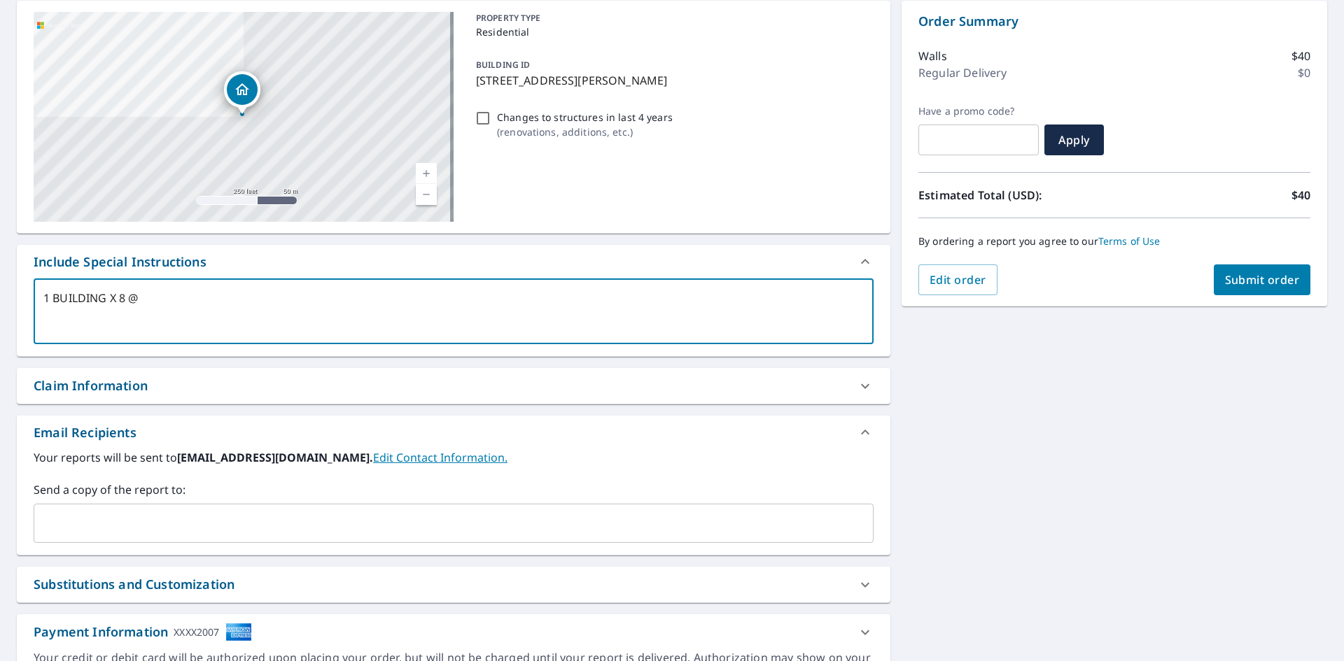
type textarea "1 BUILDING X 8 @"
type textarea "x"
click at [186, 533] on input "text" at bounding box center [443, 523] width 806 height 27
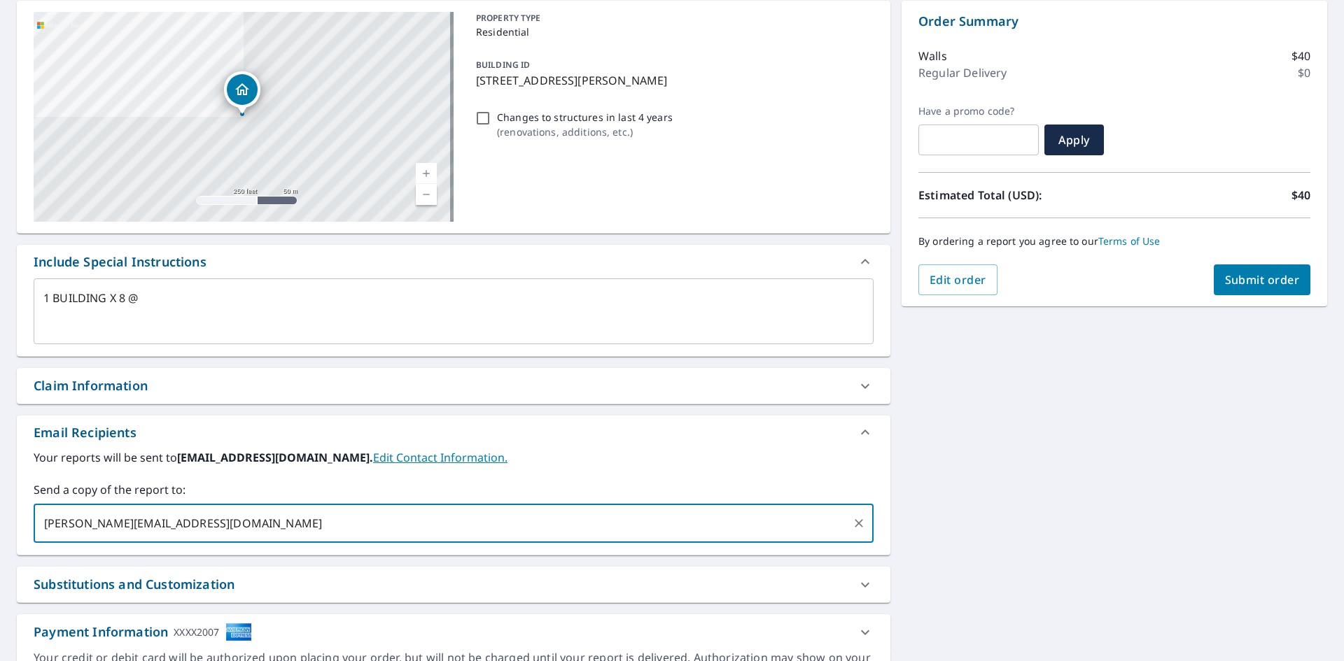
type input "[PERSON_NAME][EMAIL_ADDRESS][DOMAIN_NAME],"
type textarea "x"
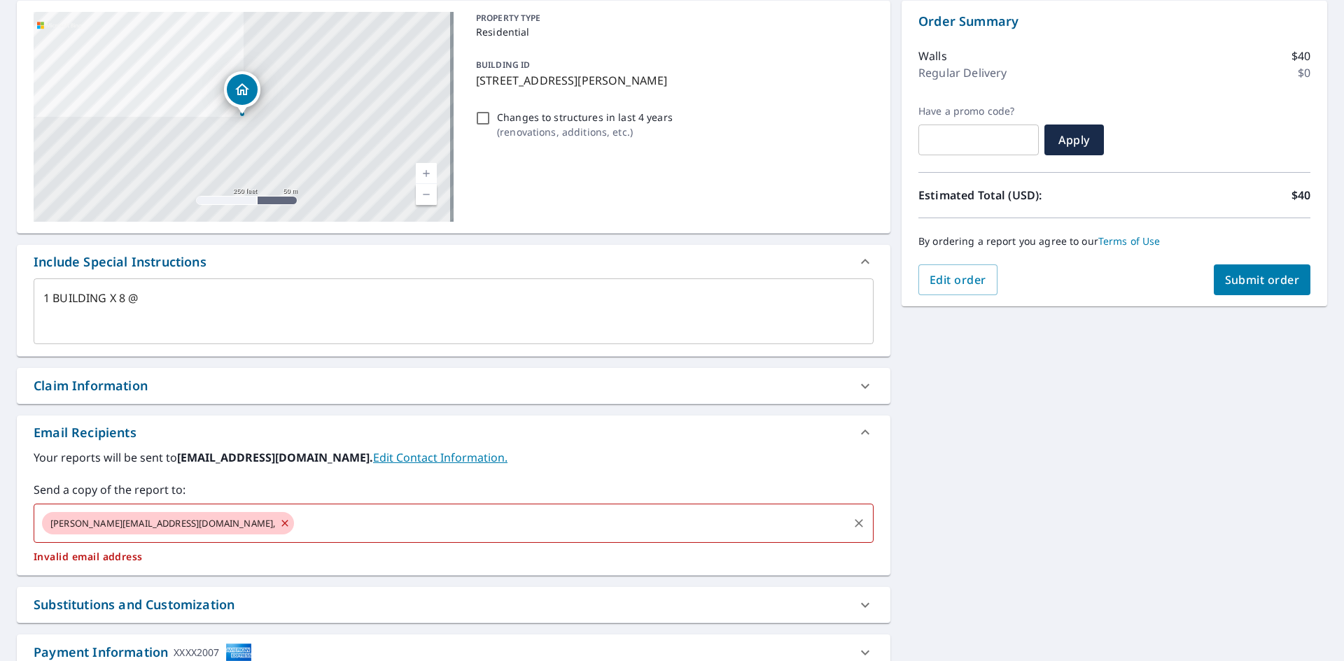
click at [279, 521] on icon at bounding box center [284, 523] width 11 height 15
type textarea "x"
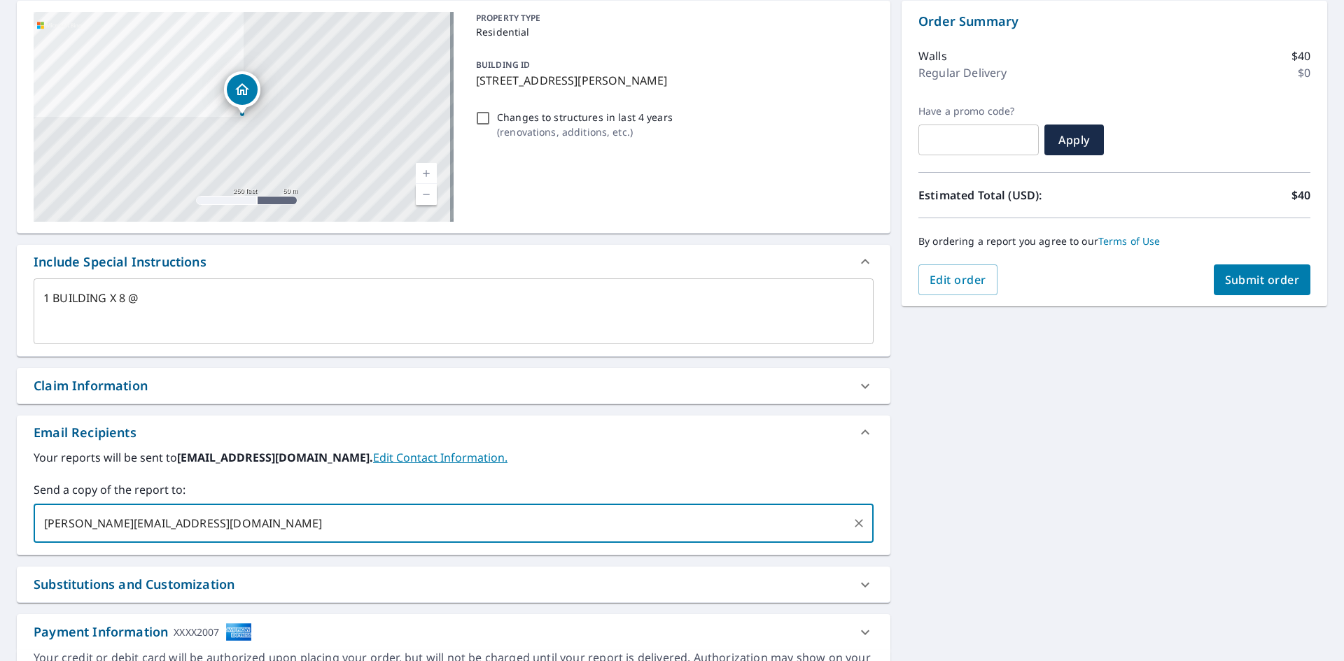
type input "[PERSON_NAME][EMAIL_ADDRESS][DOMAIN_NAME]"
type textarea "x"
type input "[EMAIL_ADDRESS][DOMAIN_NAME]"
type textarea "x"
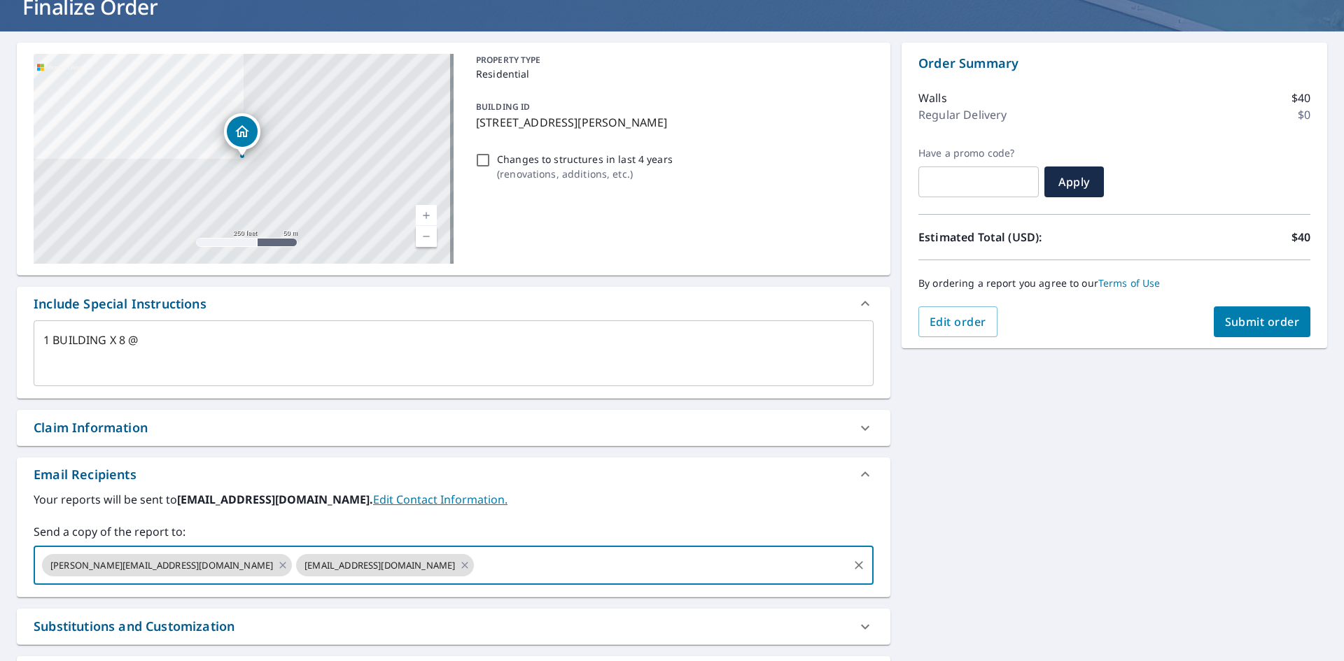
scroll to position [0, 0]
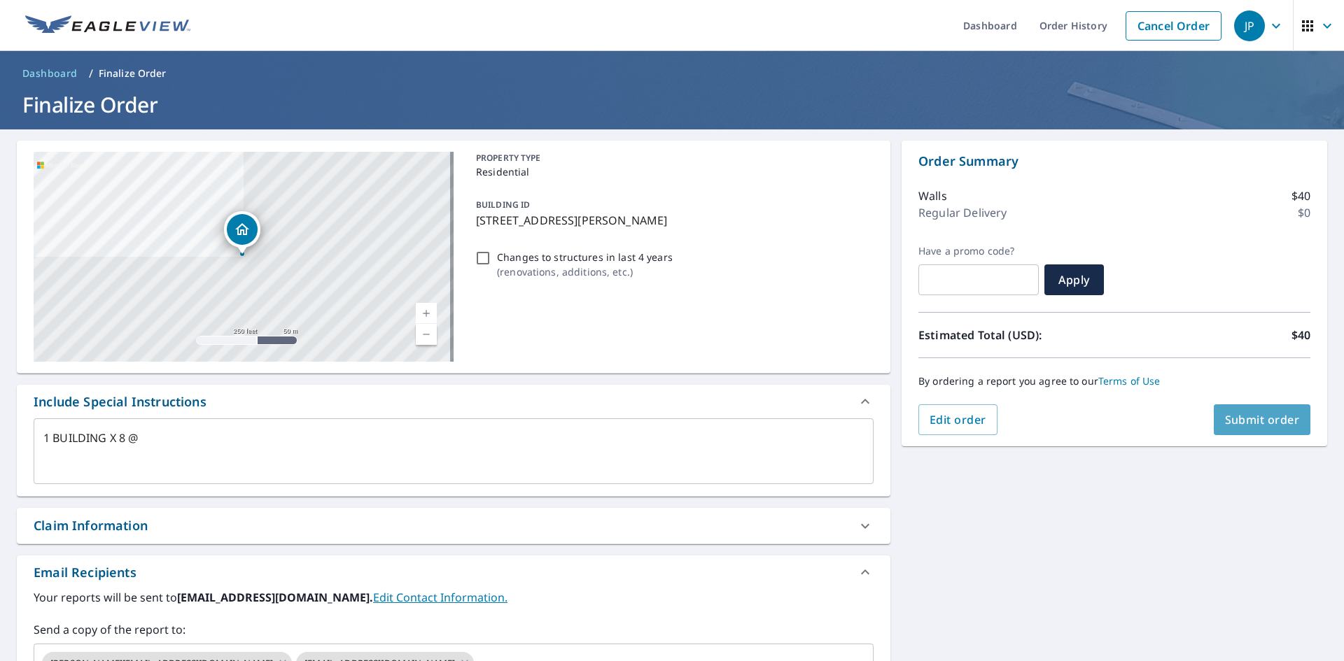
click at [1239, 422] on span "Submit order" at bounding box center [1262, 419] width 75 height 15
type textarea "x"
